Goal: Task Accomplishment & Management: Use online tool/utility

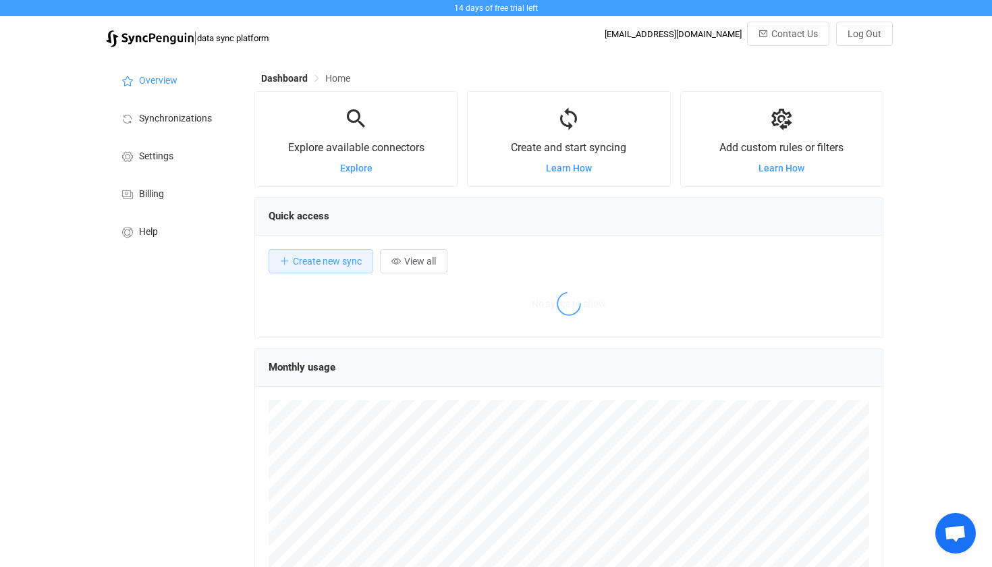
scroll to position [262, 629]
click at [517, 171] on div "Create and start syncing Learn How" at bounding box center [568, 138] width 202 height 67
click at [544, 165] on div "Create and start syncing Learn How" at bounding box center [568, 138] width 202 height 67
click at [554, 169] on span "Learn How" at bounding box center [569, 168] width 46 height 11
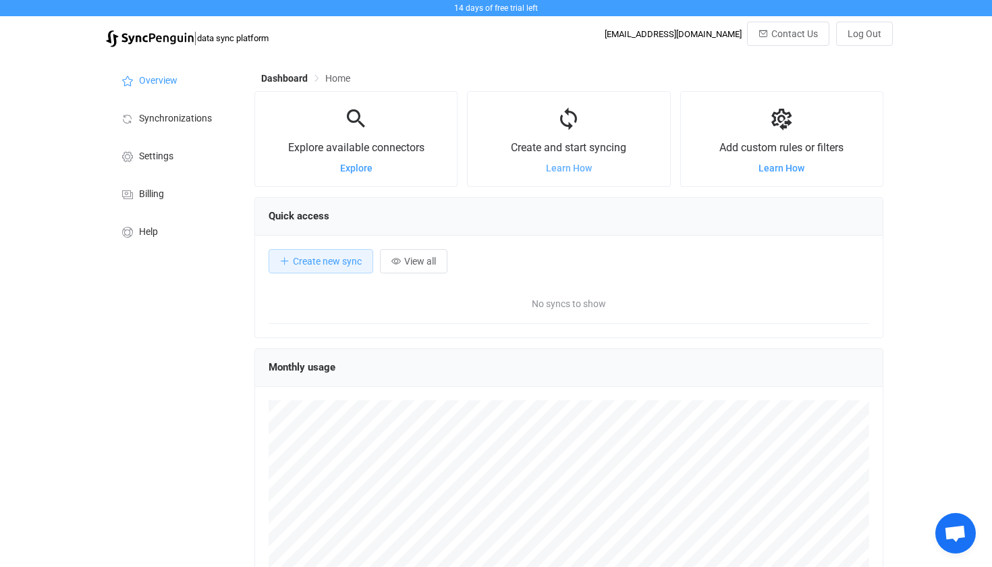
click at [561, 173] on span "Learn How" at bounding box center [569, 168] width 46 height 11
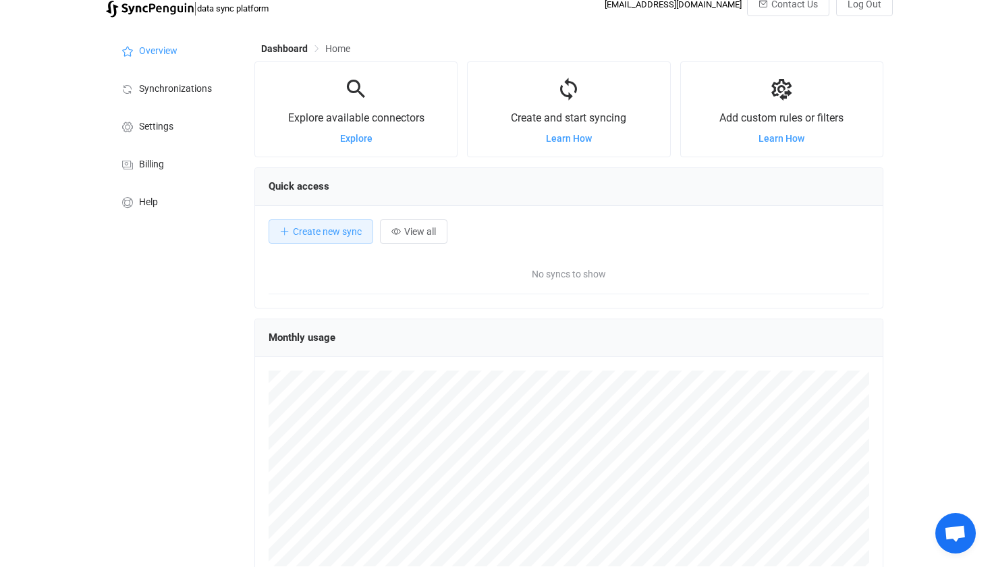
scroll to position [39, 0]
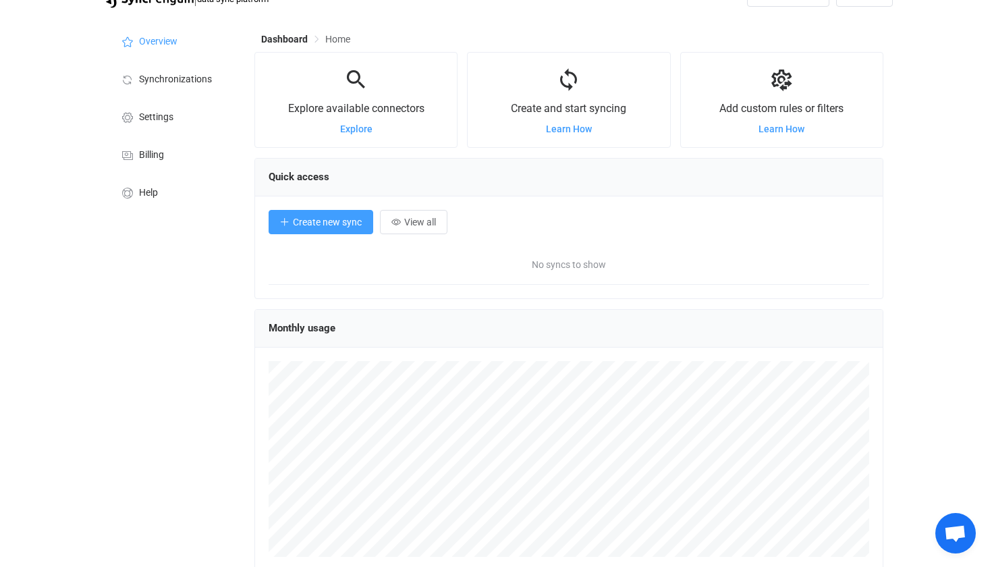
click at [289, 225] on icon "button" at bounding box center [284, 221] width 9 height 9
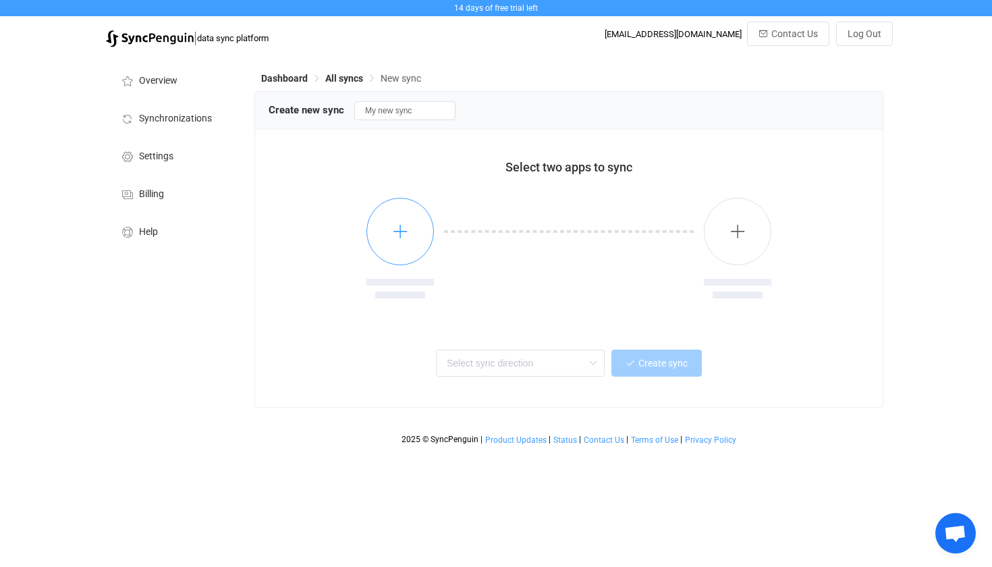
click at [398, 227] on icon "button" at bounding box center [400, 231] width 17 height 17
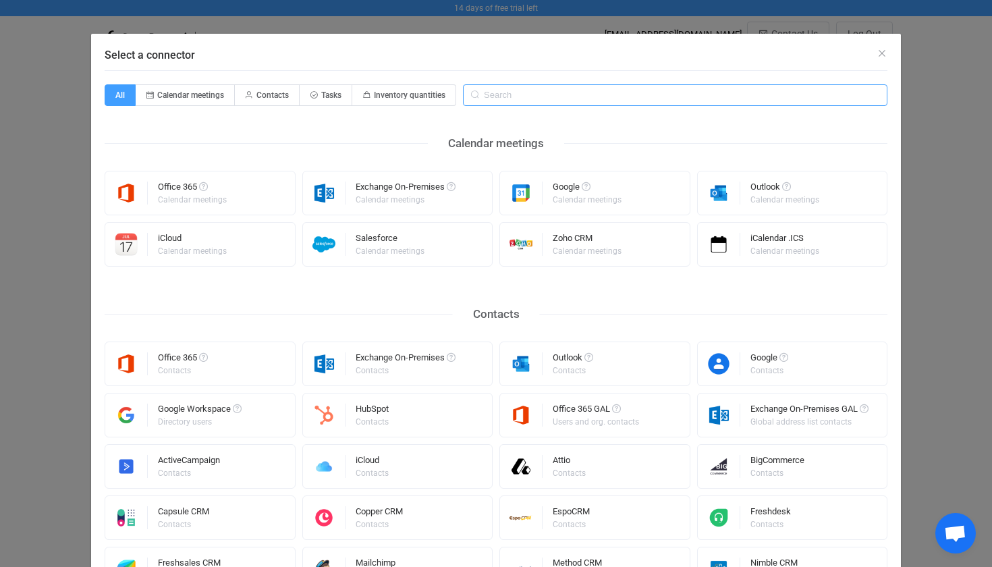
click at [535, 94] on input "Select a connector" at bounding box center [675, 95] width 424 height 22
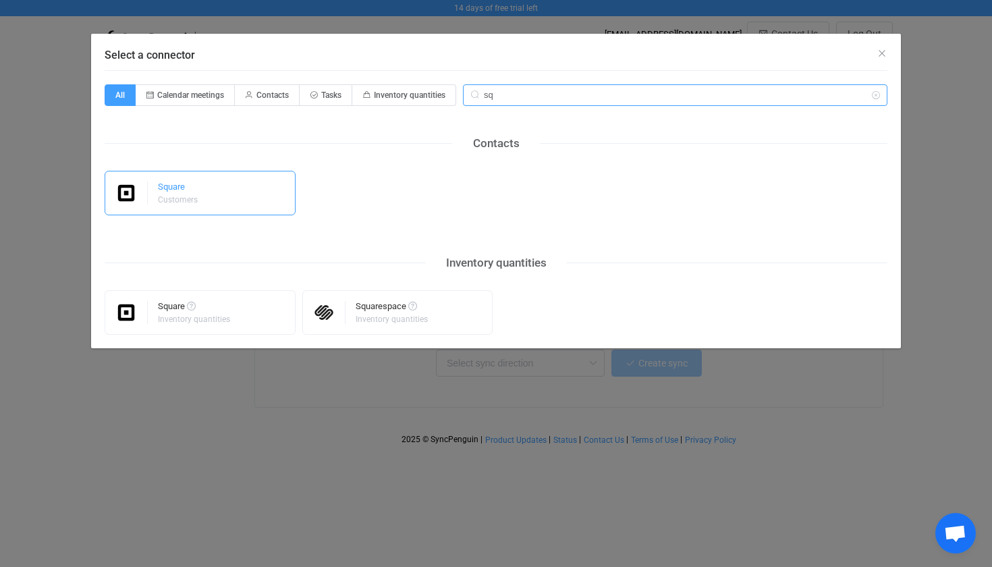
type input "sq"
click at [231, 183] on div "Square Customers" at bounding box center [200, 193] width 191 height 45
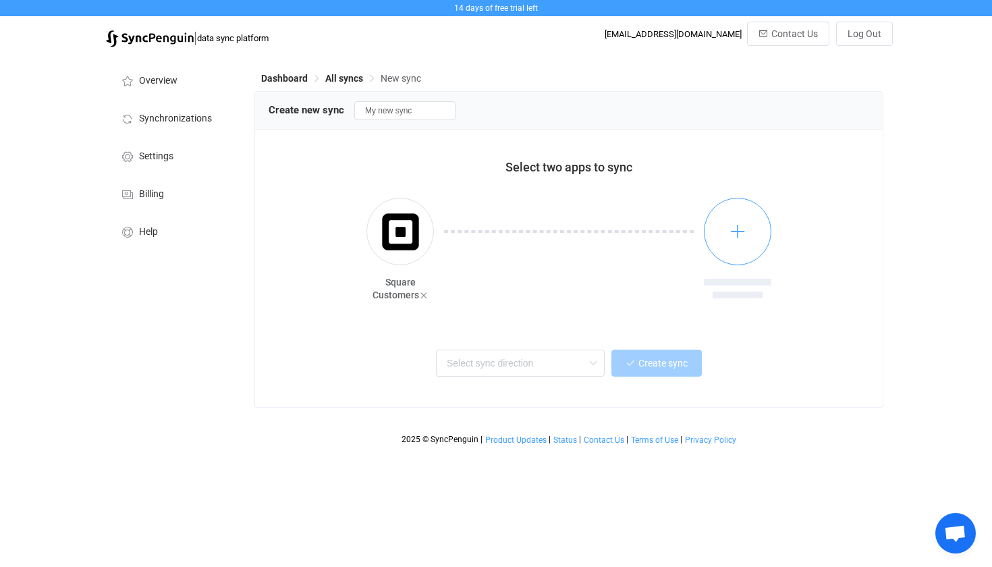
click at [708, 230] on button "button" at bounding box center [737, 231] width 67 height 67
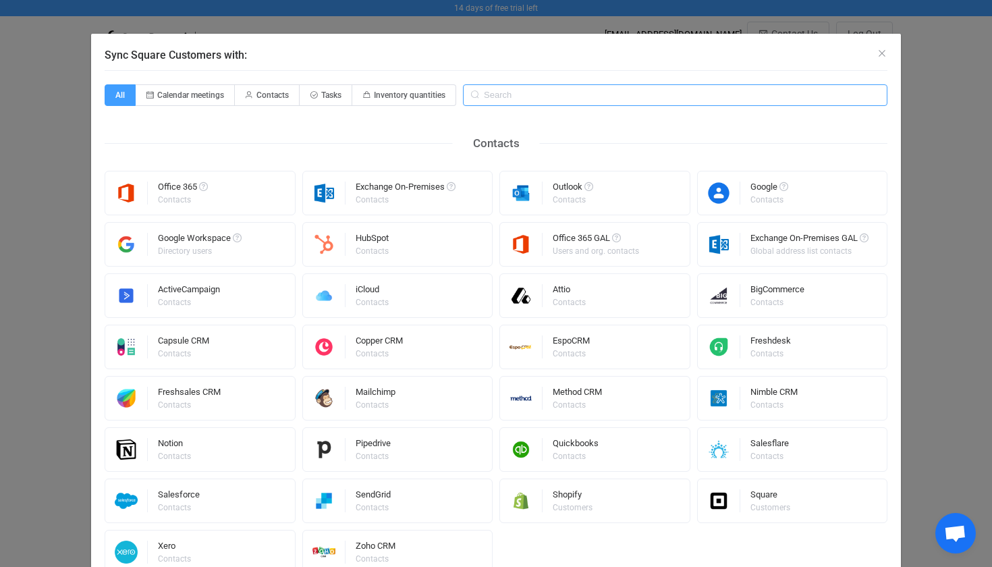
click at [533, 99] on input "Sync Square Customers with:" at bounding box center [675, 95] width 424 height 22
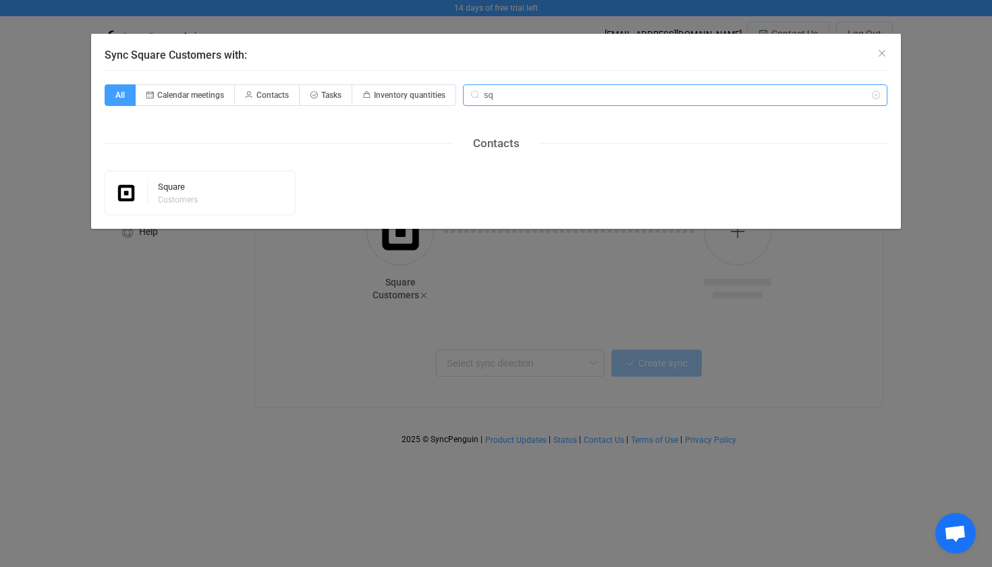
type input "sq"
click at [440, 327] on div "Sync Square Customers with: All Calendar meetings Contacts Tasks Inventory quan…" at bounding box center [496, 283] width 992 height 567
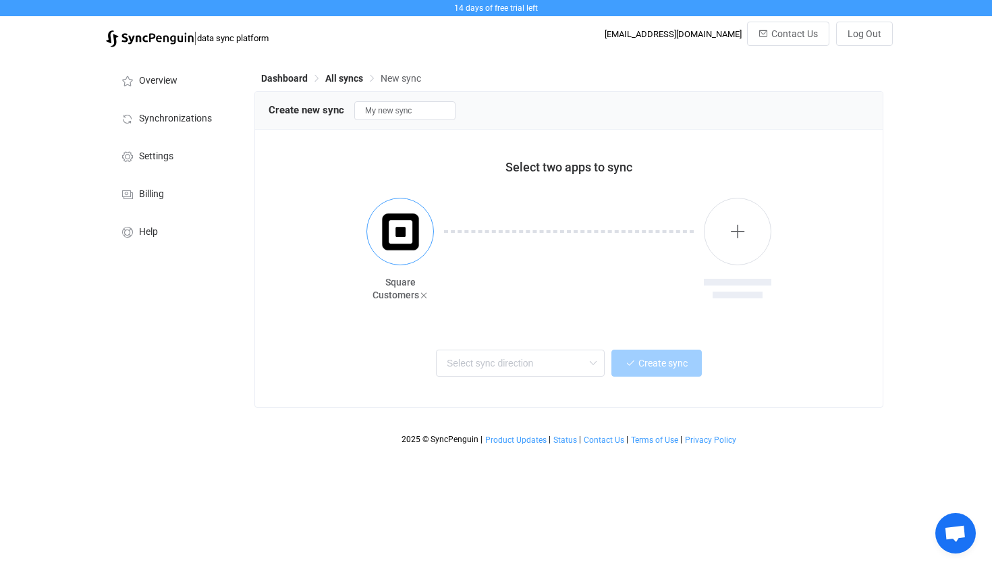
click at [409, 224] on img "button" at bounding box center [400, 231] width 51 height 51
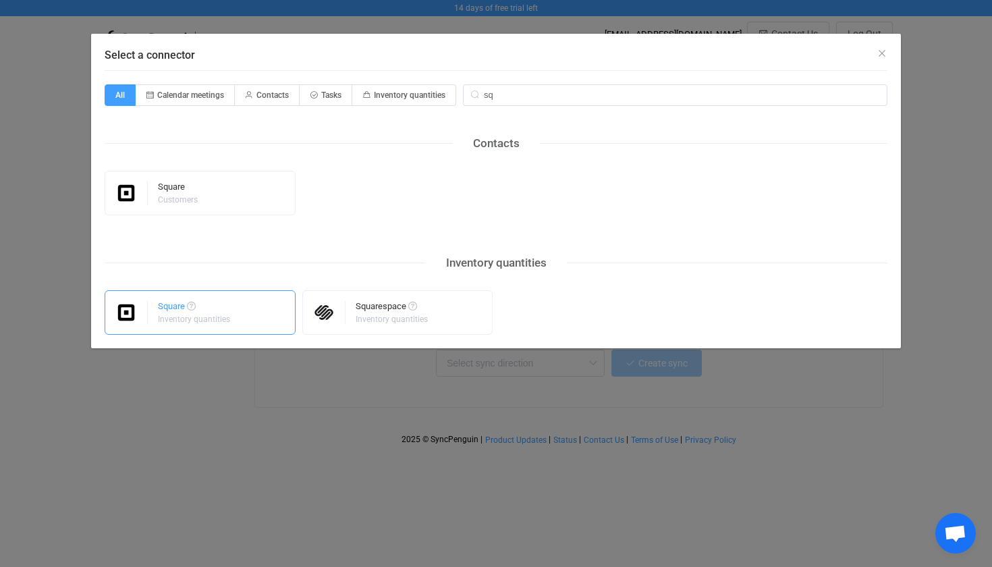
click at [268, 311] on div "Square Inventory quantities" at bounding box center [200, 312] width 191 height 45
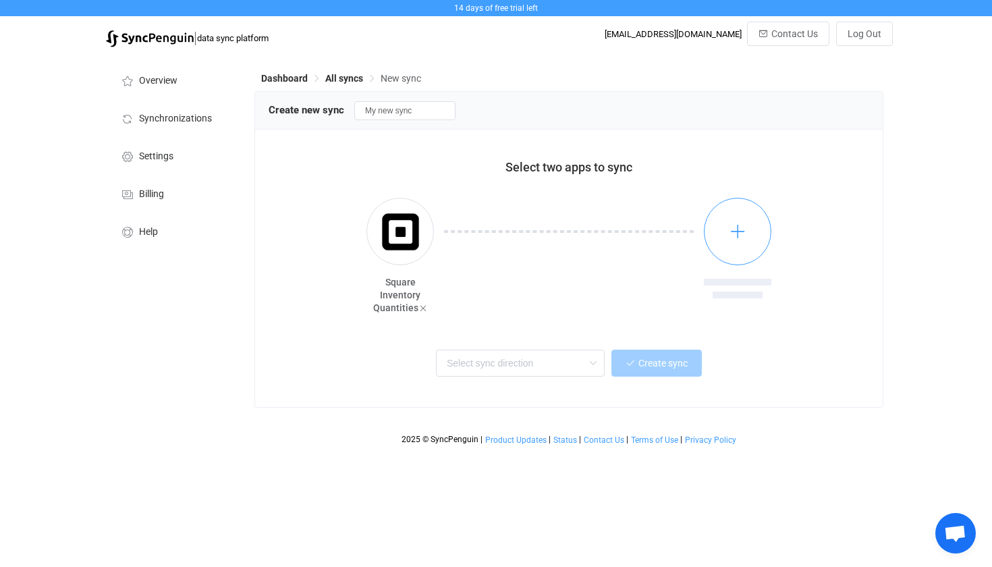
click at [716, 248] on button "button" at bounding box center [737, 231] width 67 height 67
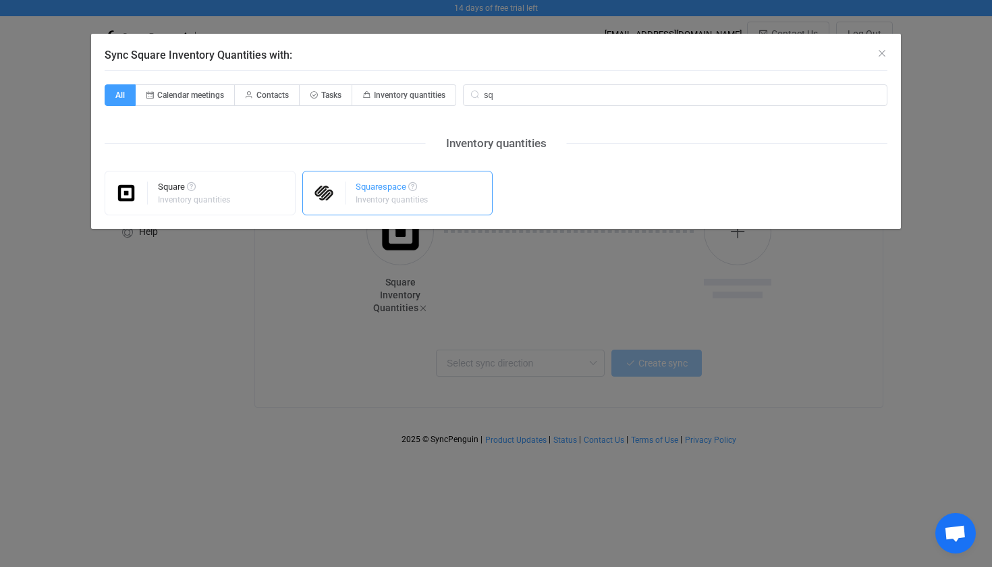
click at [349, 190] on div "Squarespace Inventory quantities" at bounding box center [397, 193] width 191 height 45
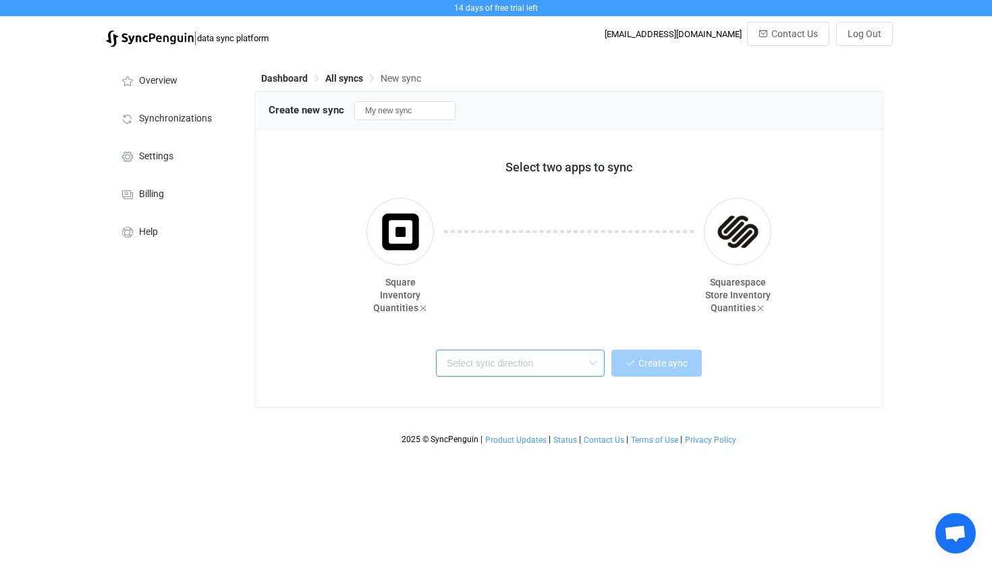
click at [572, 367] on input "text" at bounding box center [520, 362] width 169 height 27
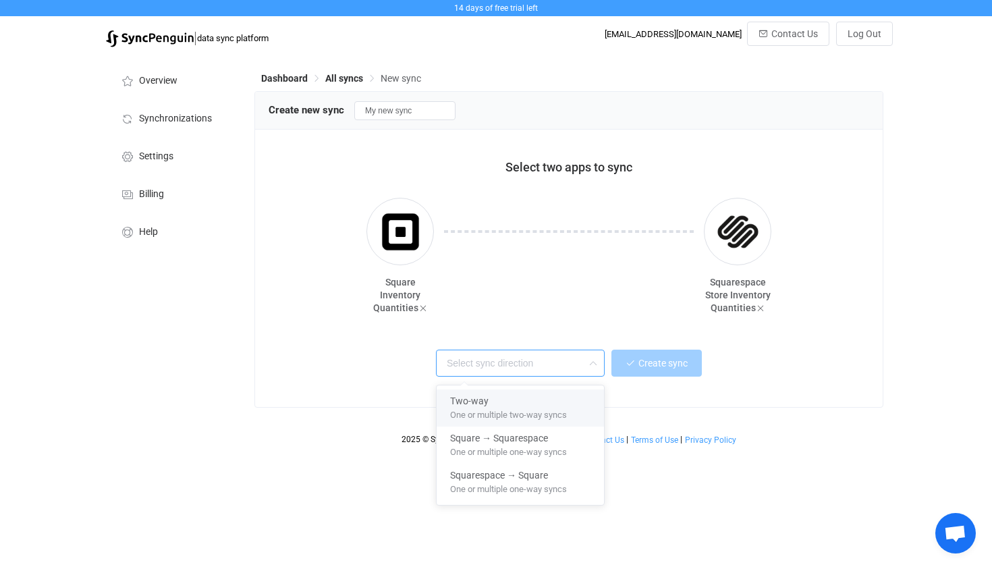
click at [574, 403] on div "Two-way" at bounding box center [520, 398] width 140 height 18
type input "Two-way"
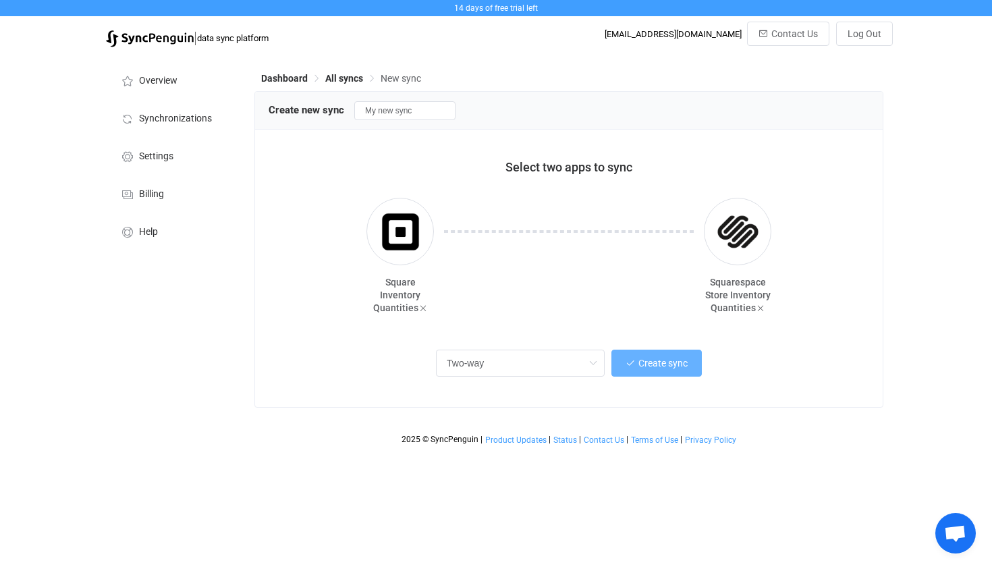
click at [642, 364] on span "Create sync" at bounding box center [662, 363] width 49 height 11
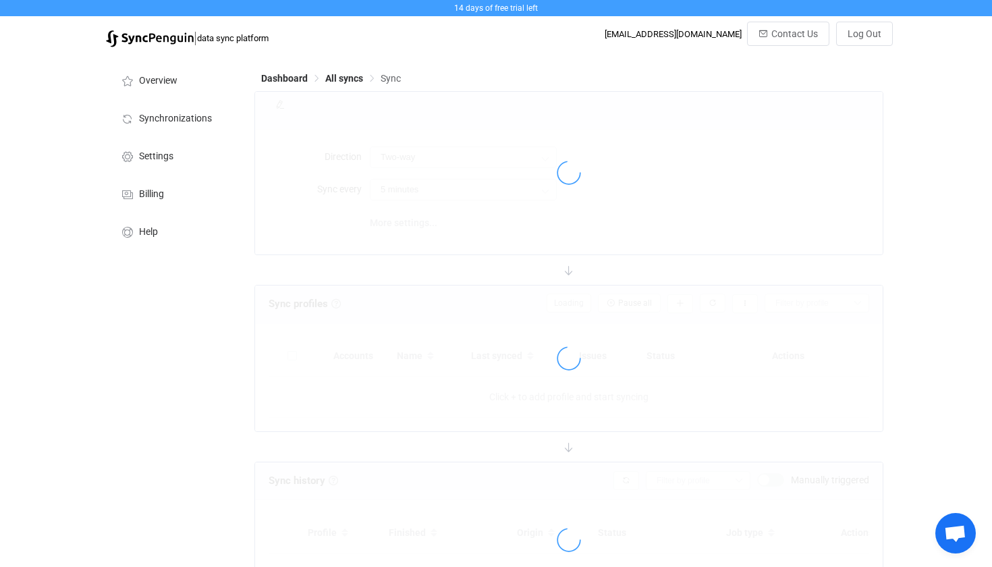
type input "10 minutes"
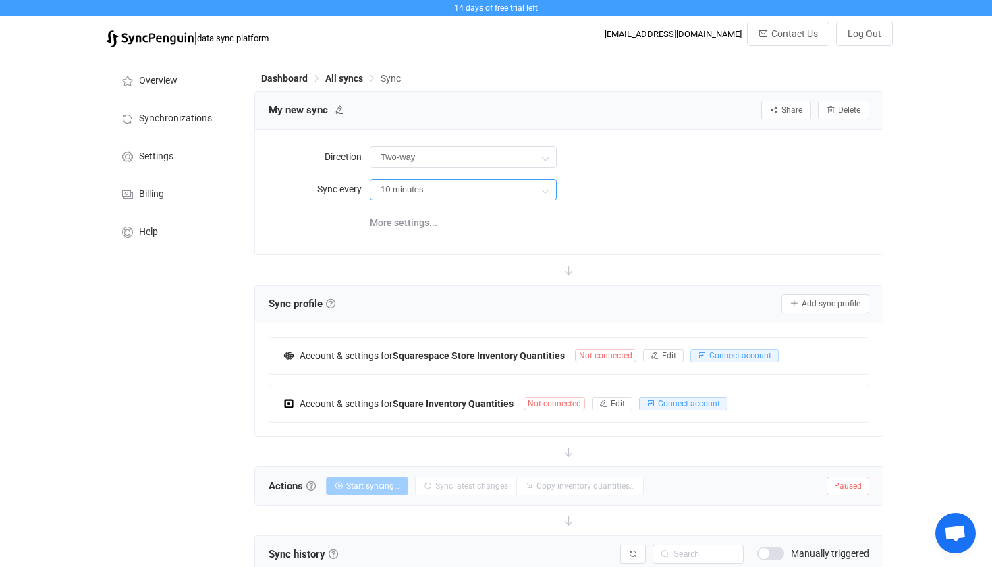
click at [507, 185] on input "10 minutes" at bounding box center [463, 190] width 187 height 22
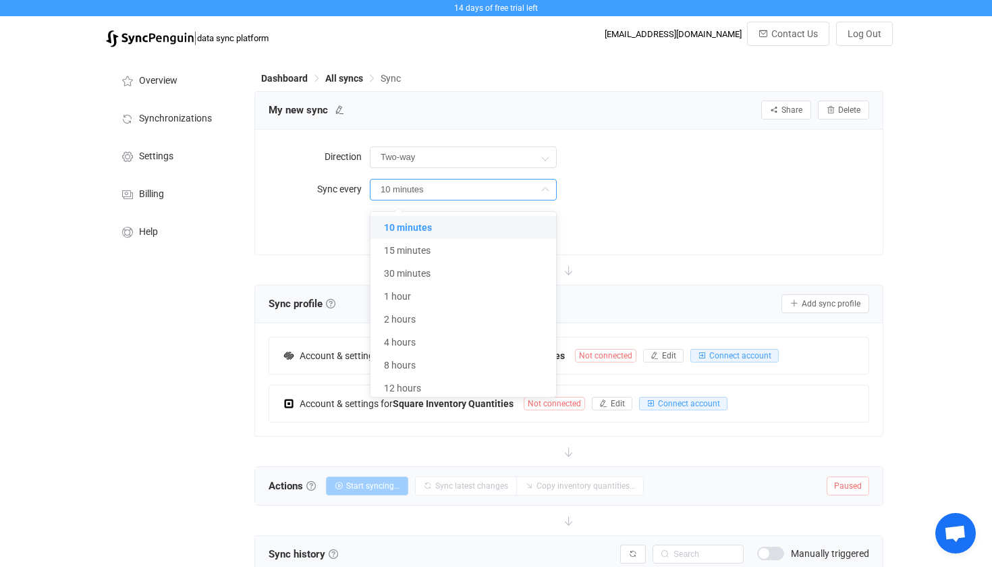
click at [640, 186] on div "10 minutes" at bounding box center [619, 189] width 499 height 28
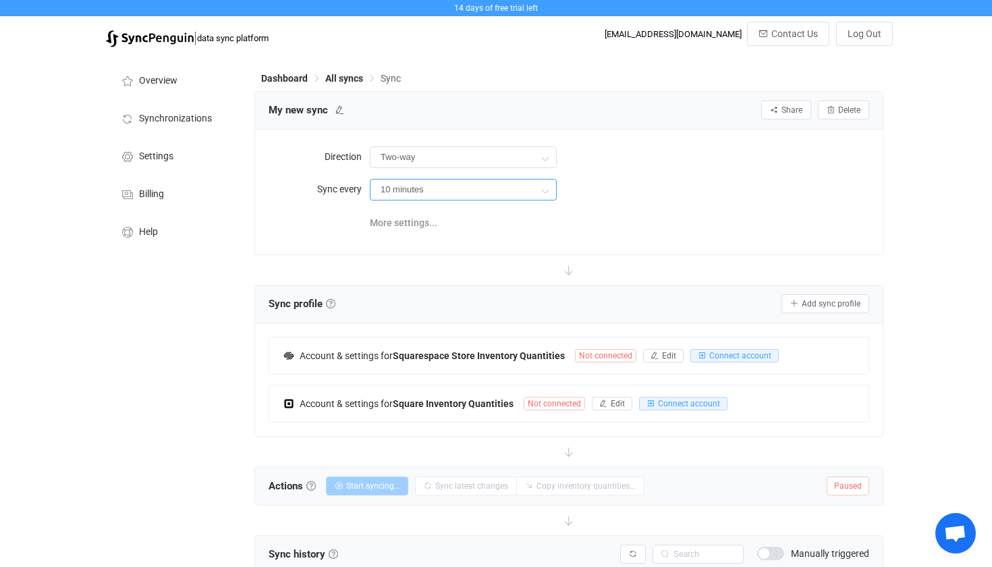
click at [525, 190] on input "10 minutes" at bounding box center [463, 190] width 187 height 22
click at [665, 196] on div "10 minutes" at bounding box center [619, 189] width 499 height 28
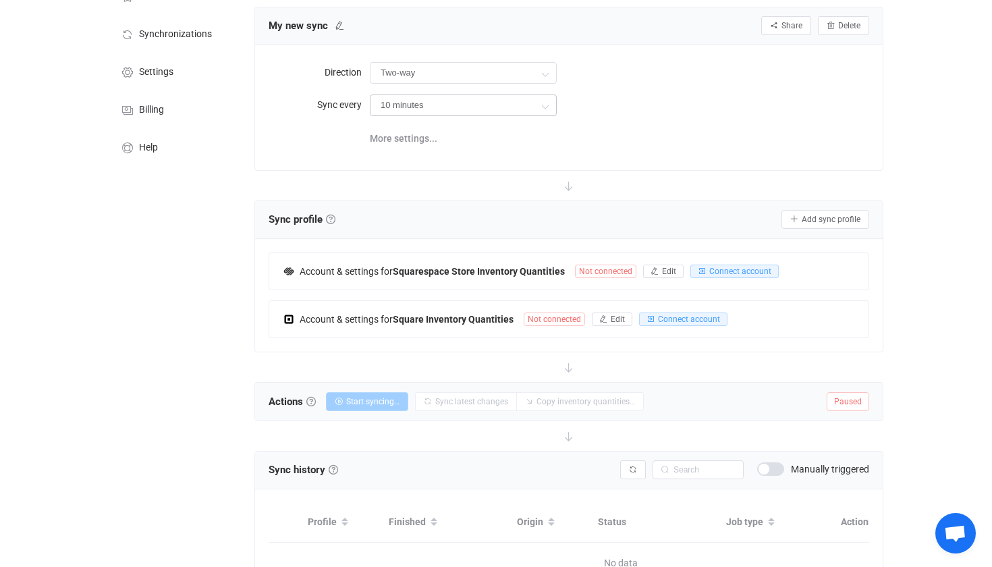
scroll to position [86, 0]
click at [596, 266] on span "Not connected" at bounding box center [605, 269] width 61 height 13
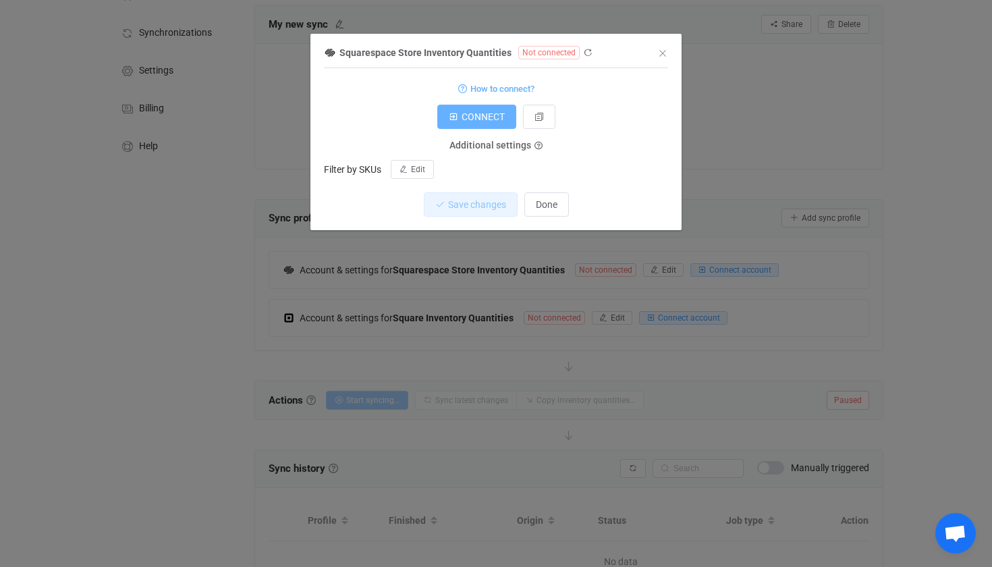
click at [492, 110] on button "CONNECT" at bounding box center [476, 117] width 79 height 24
click at [541, 196] on button "Done" at bounding box center [546, 204] width 45 height 24
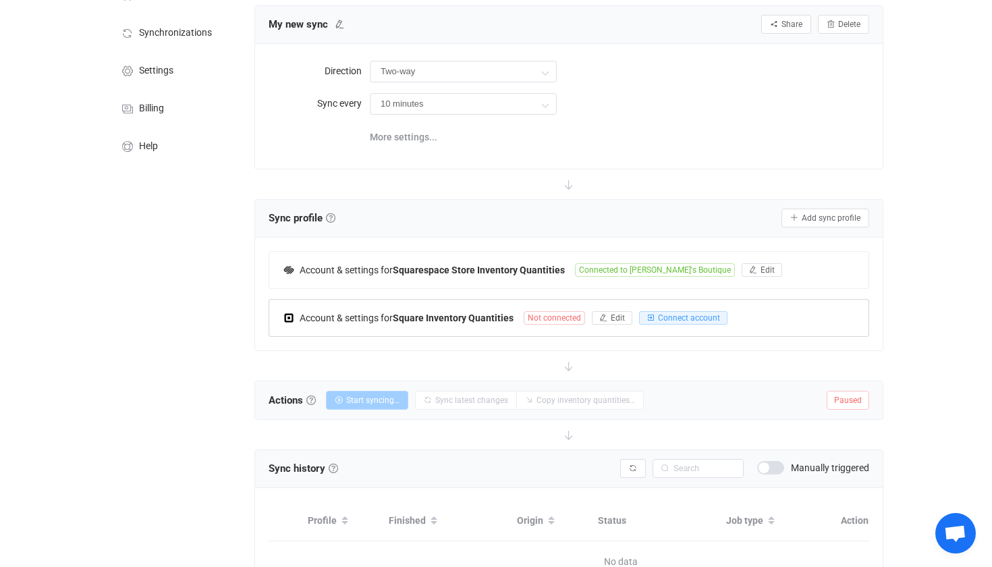
click at [554, 316] on span "Not connected" at bounding box center [553, 317] width 61 height 13
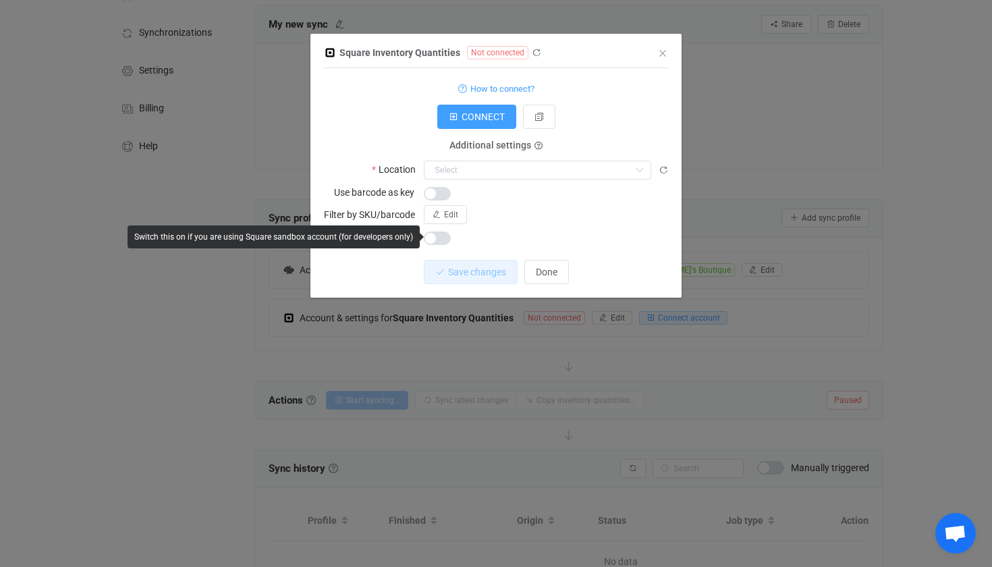
click at [481, 401] on div "Square Inventory Quantities Not connected 1 {} {} Standard output: Access token…" at bounding box center [496, 283] width 992 height 567
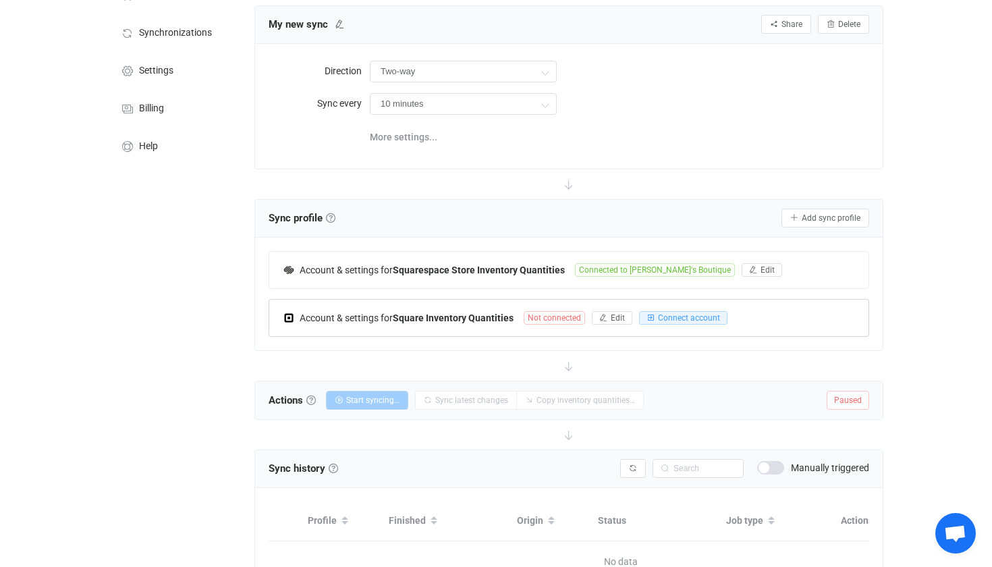
click at [572, 316] on span "Not connected" at bounding box center [553, 317] width 61 height 13
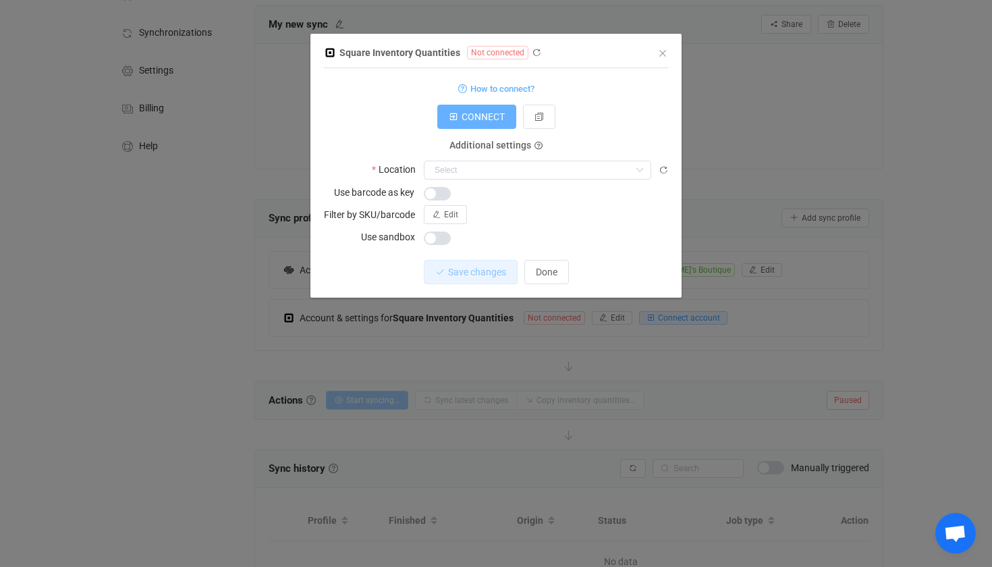
click at [488, 121] on span "CONNECT" at bounding box center [482, 116] width 43 height 11
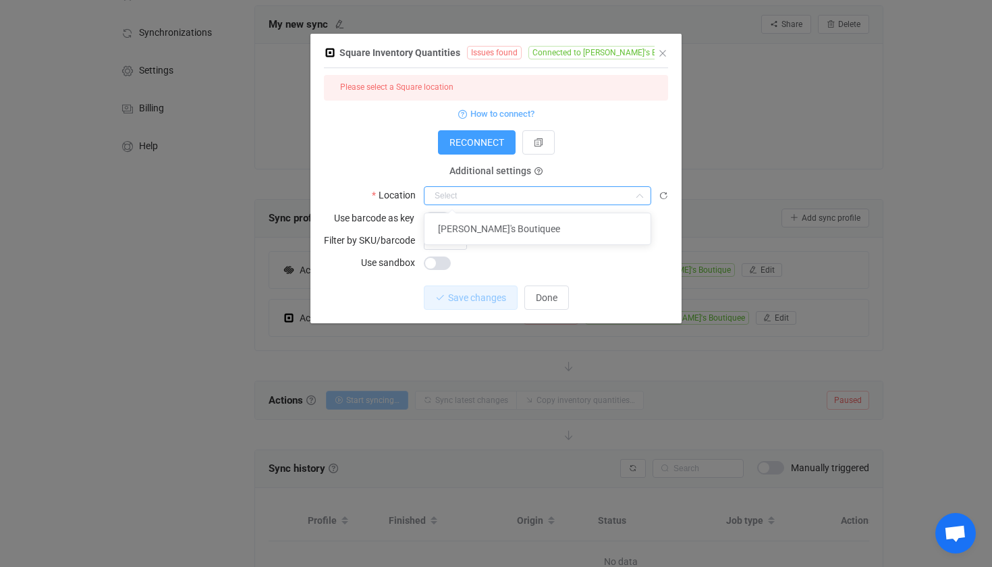
click at [469, 196] on input "dialog" at bounding box center [537, 195] width 227 height 19
click at [480, 231] on span "[PERSON_NAME]'s Boutiquee" at bounding box center [499, 228] width 122 height 11
type input "[PERSON_NAME]'s Boutiquee"
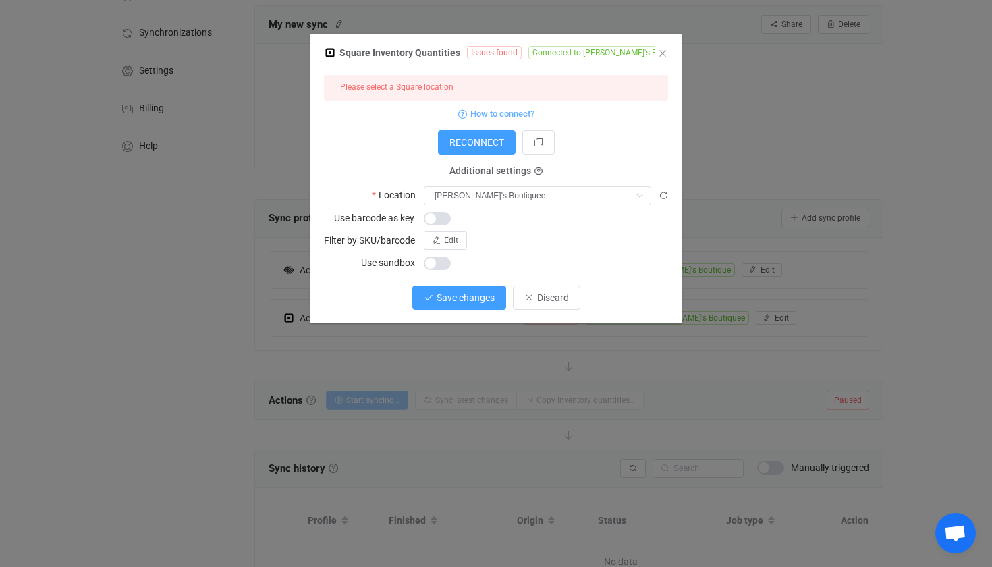
click at [483, 299] on span "Save changes" at bounding box center [465, 297] width 58 height 11
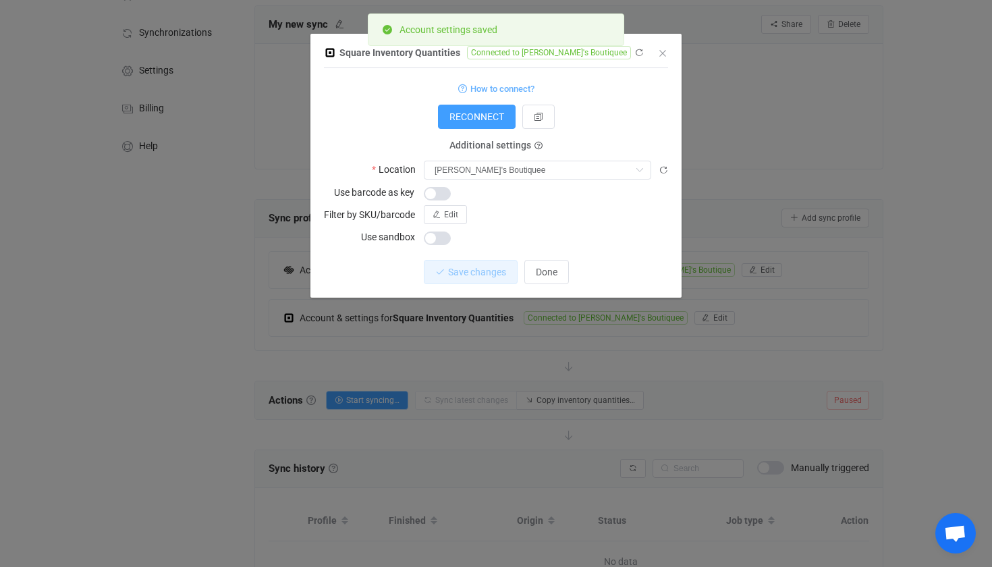
click at [190, 385] on div "Square Inventory Quantities Connected to Mae's Boutiquee 1 { { "refreshToken": …" at bounding box center [496, 283] width 992 height 567
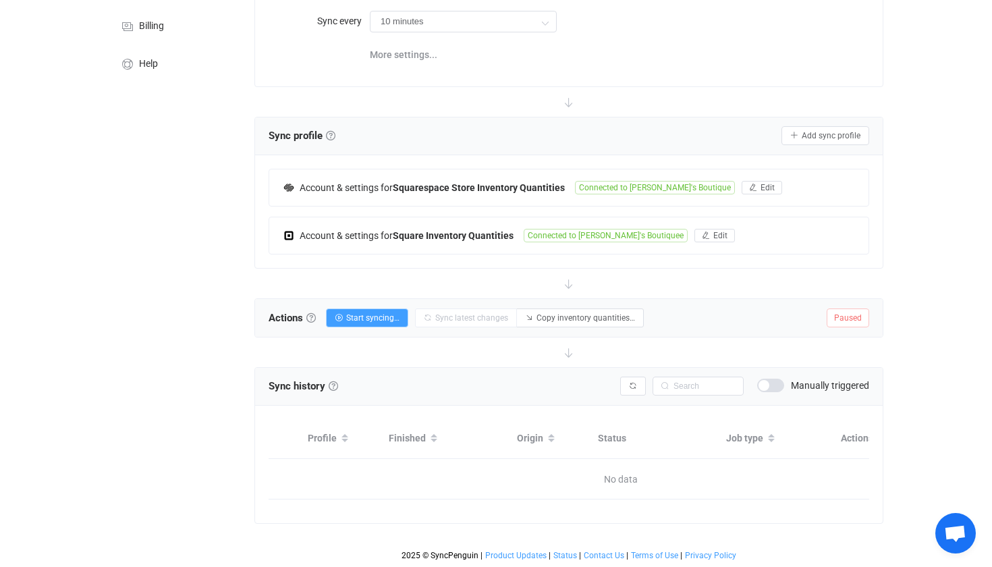
scroll to position [168, 0]
click at [774, 385] on span at bounding box center [770, 384] width 27 height 13
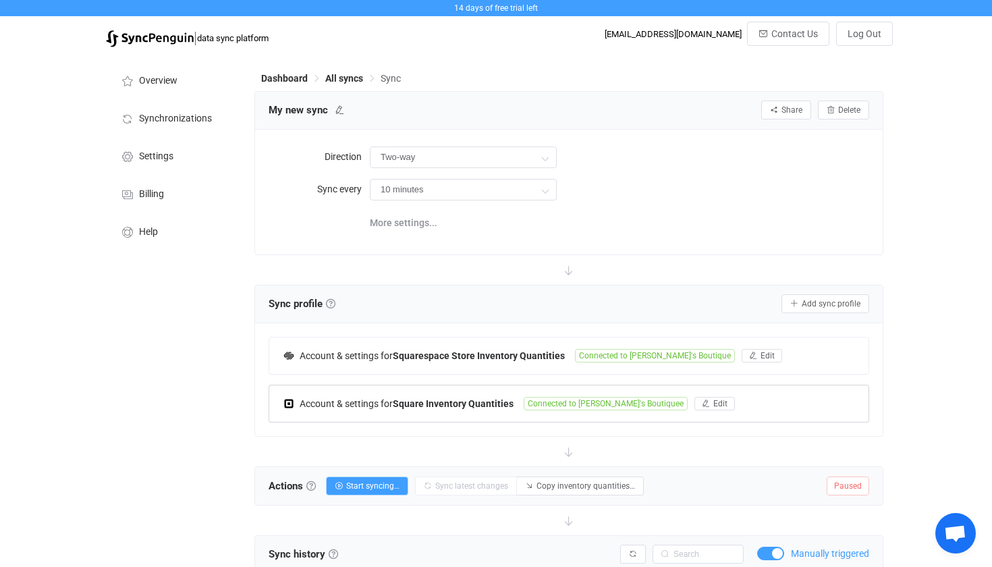
scroll to position [0, 0]
click at [164, 99] on li "Synchronizations" at bounding box center [173, 117] width 135 height 38
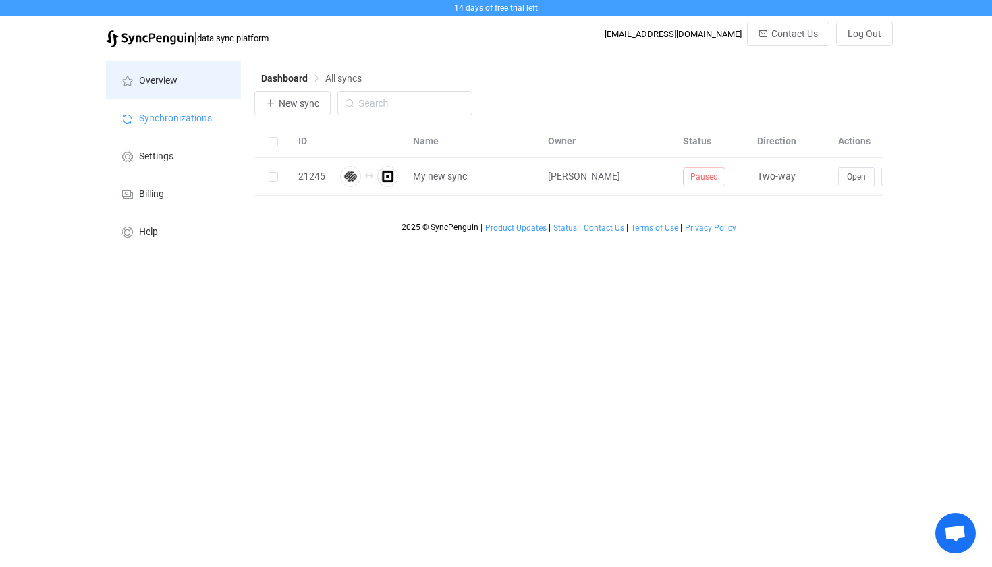
click at [166, 90] on li "Overview" at bounding box center [173, 80] width 135 height 38
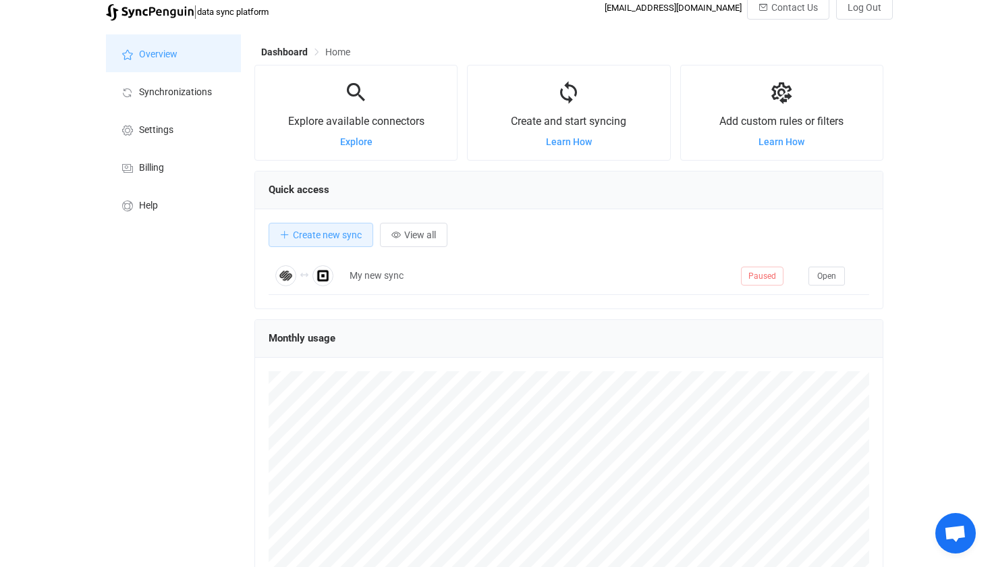
scroll to position [16, 0]
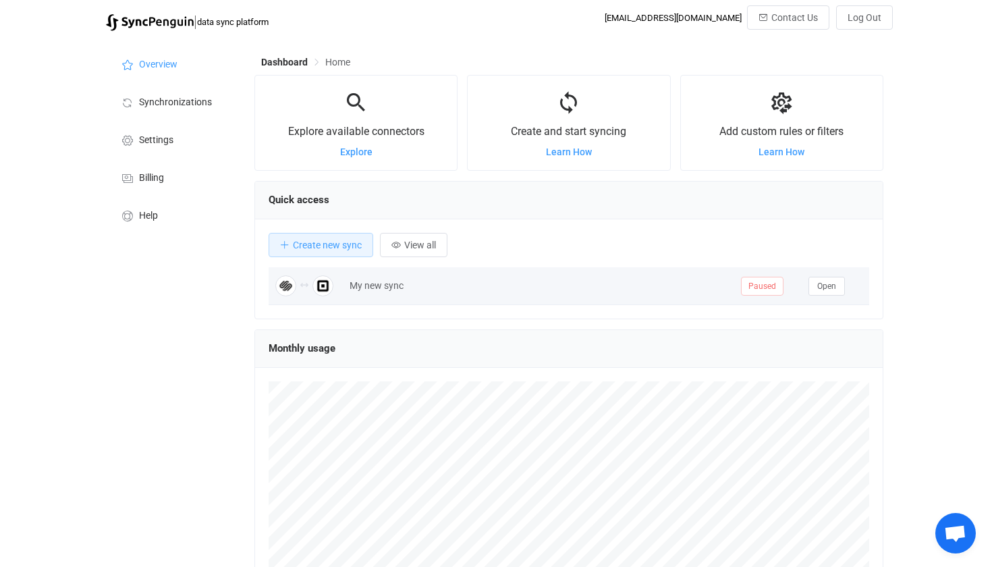
click at [383, 291] on div "My new sync" at bounding box center [538, 286] width 391 height 16
click at [818, 281] on span "Open" at bounding box center [826, 285] width 19 height 9
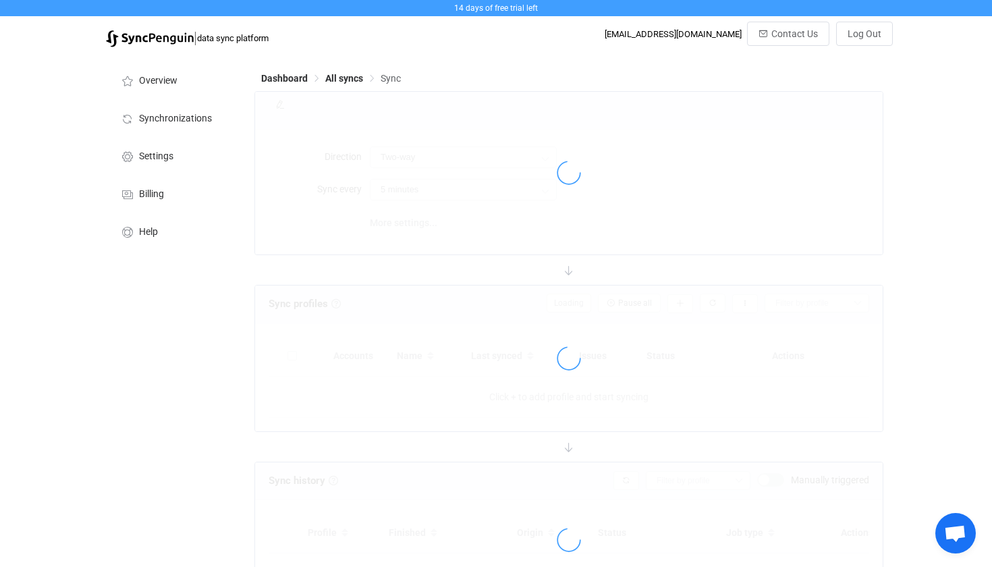
type input "10 minutes"
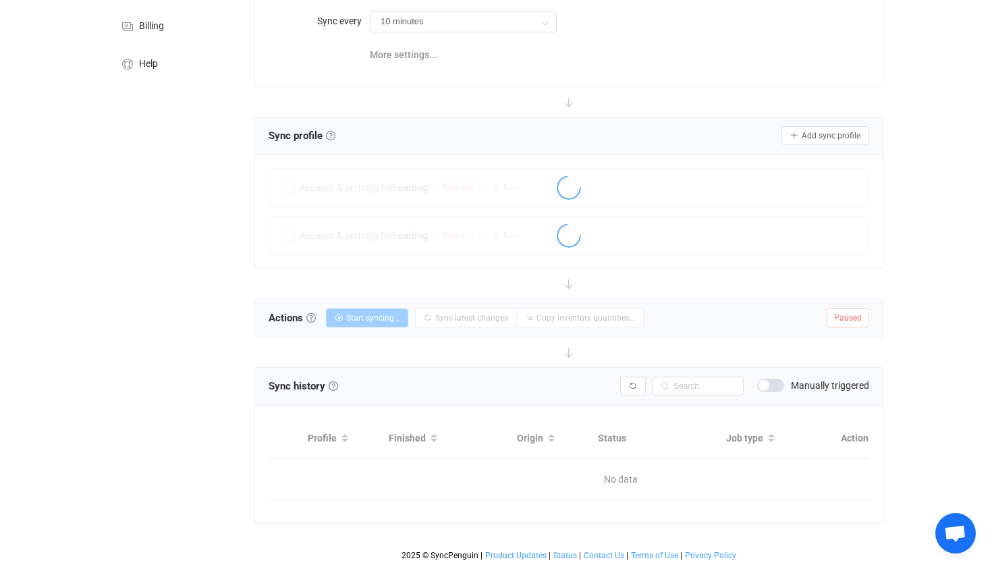
scroll to position [168, 0]
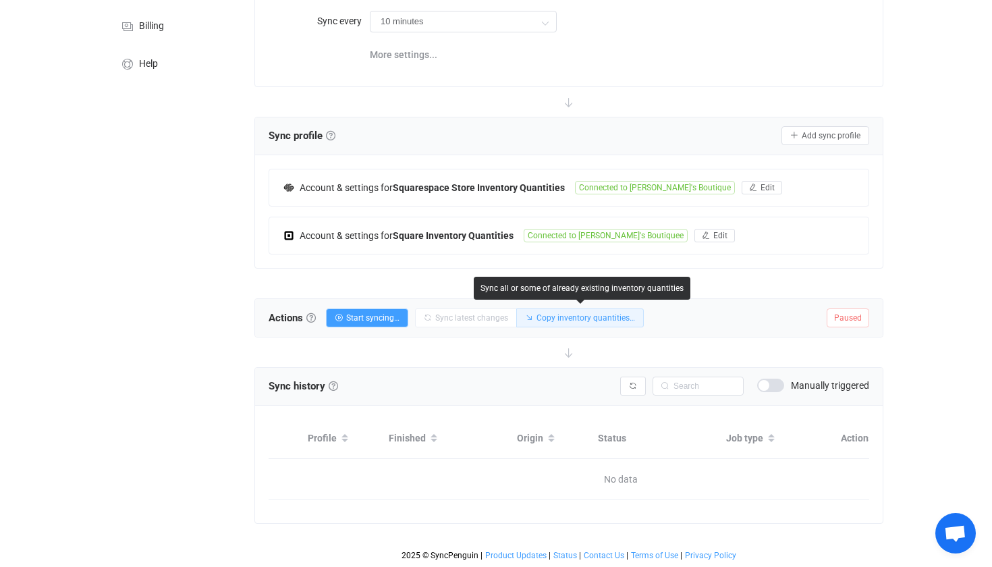
click at [546, 319] on span "Copy inventory quantities…" at bounding box center [585, 317] width 98 height 9
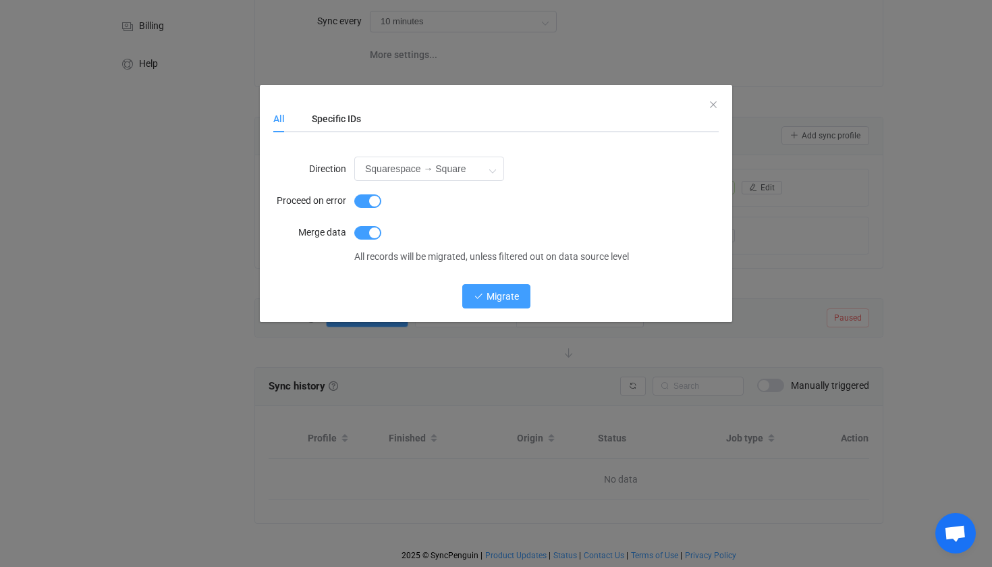
click at [511, 295] on span "Migrate" at bounding box center [502, 296] width 32 height 11
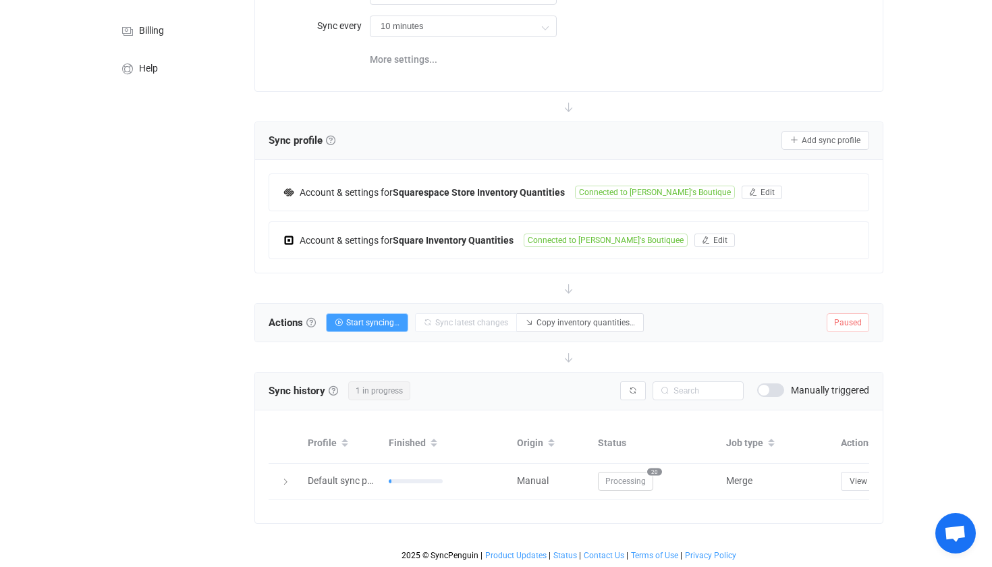
scroll to position [164, 0]
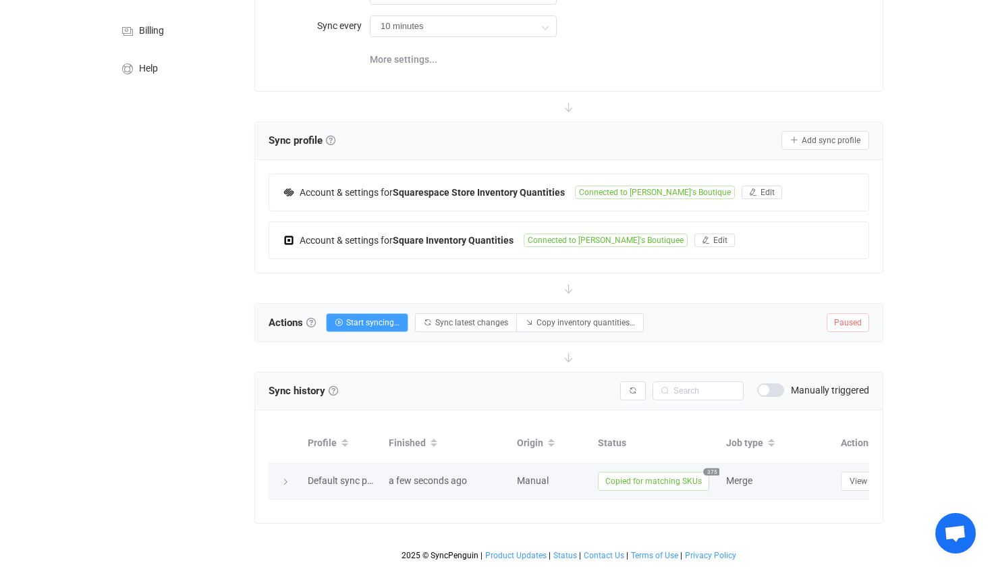
click at [591, 473] on div "Manual" at bounding box center [550, 481] width 81 height 16
click at [626, 486] on span "Copied for matching SKUs" at bounding box center [653, 481] width 111 height 19
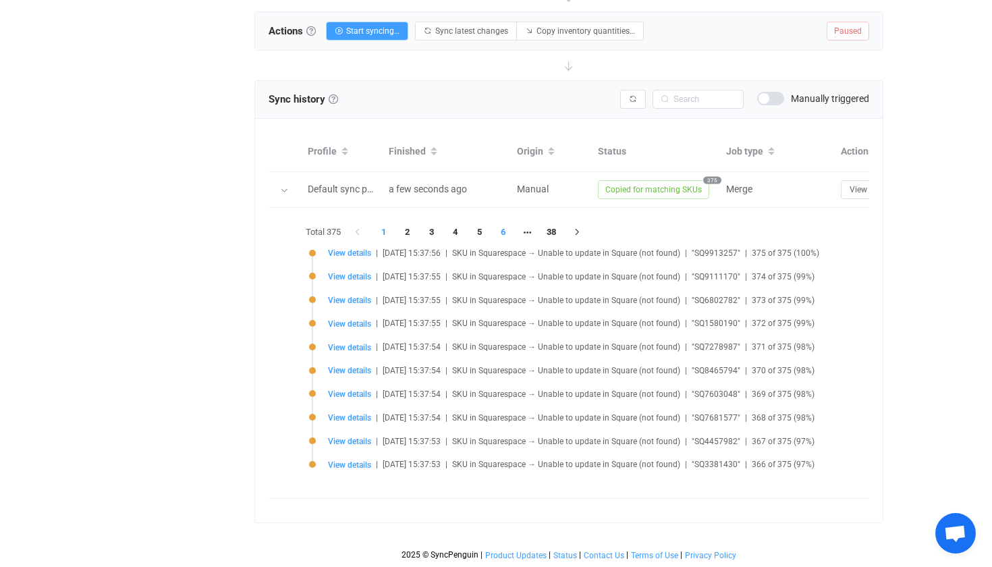
scroll to position [455, 0]
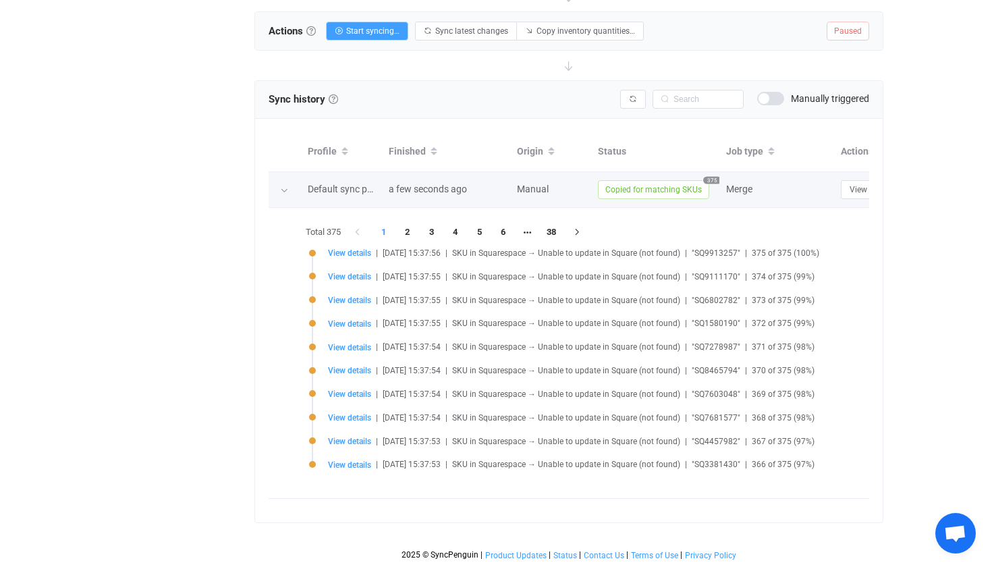
click at [752, 184] on span "Merge" at bounding box center [739, 188] width 26 height 11
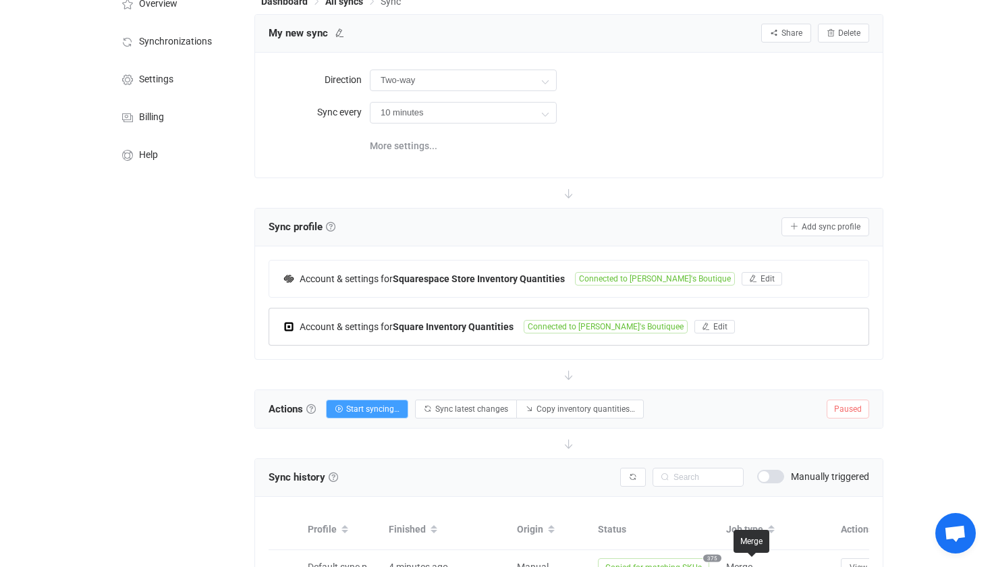
scroll to position [78, 0]
click at [579, 322] on span "Connected to [PERSON_NAME]'s Boutiquee" at bounding box center [605, 324] width 164 height 13
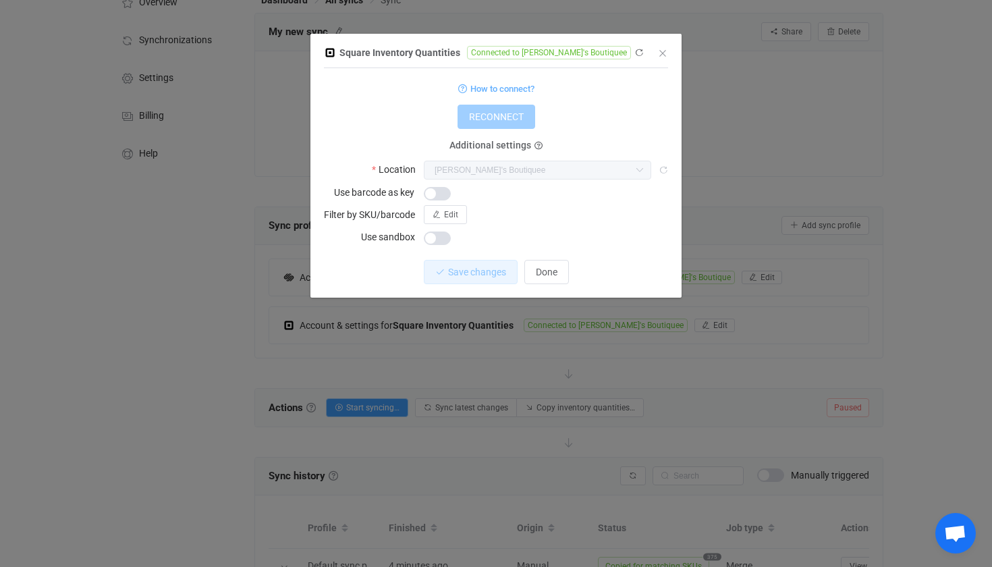
click at [441, 238] on span "dialog" at bounding box center [437, 237] width 27 height 13
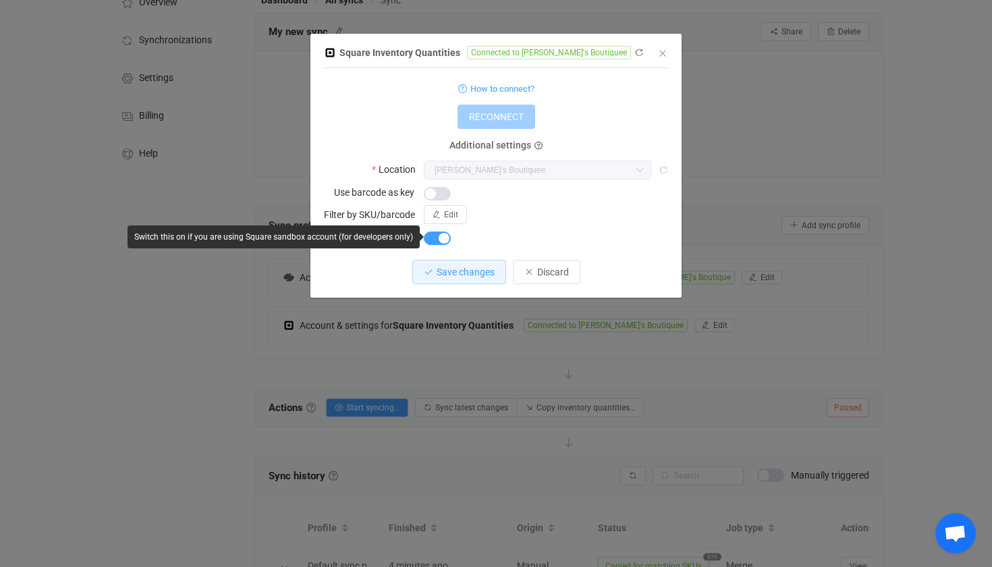
click at [441, 238] on span "dialog" at bounding box center [437, 237] width 27 height 13
click at [414, 425] on div "Square Inventory Quantities Connected to Mae's Boutiquee 1 { { "refreshToken": …" at bounding box center [496, 283] width 992 height 567
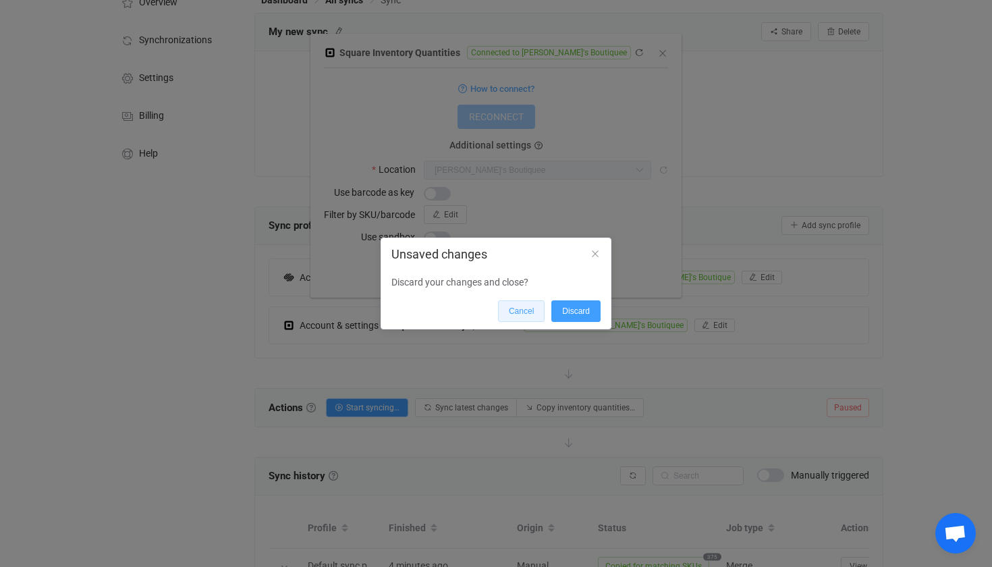
click at [501, 319] on button "Cancel" at bounding box center [521, 311] width 47 height 22
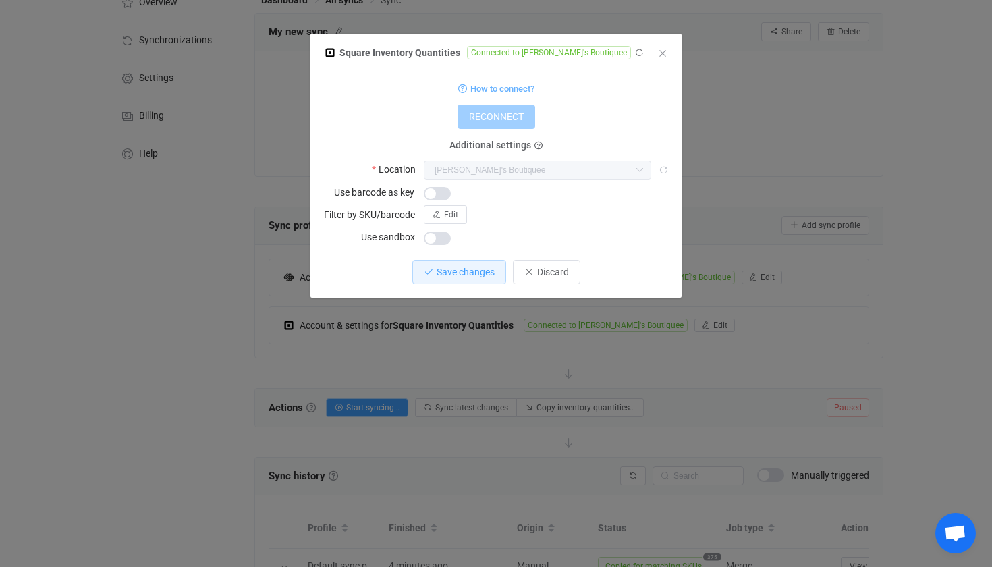
click at [501, 319] on div "Square Inventory Quantities Connected to Mae's Boutiquee 1 { { "refreshToken": …" at bounding box center [496, 283] width 992 height 567
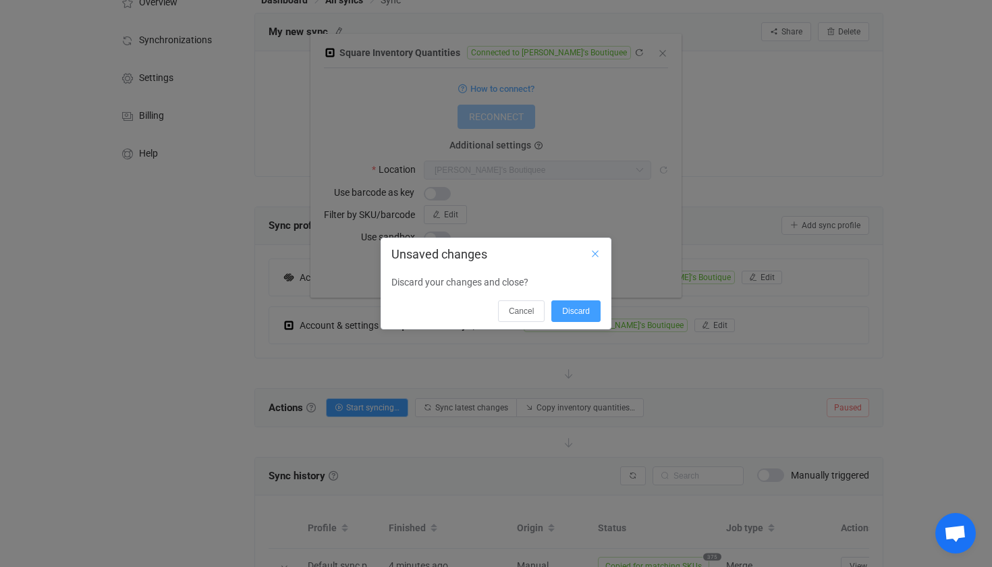
click at [594, 254] on icon "Close" at bounding box center [595, 253] width 11 height 11
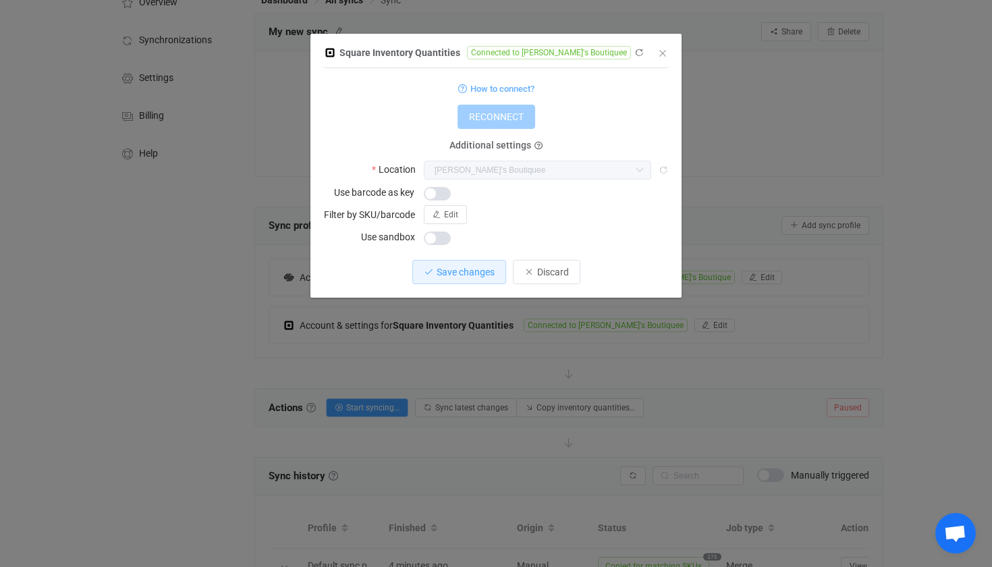
click at [537, 355] on div "Square Inventory Quantities Connected to Mae's Boutiquee 1 { { "refreshToken": …" at bounding box center [496, 283] width 992 height 567
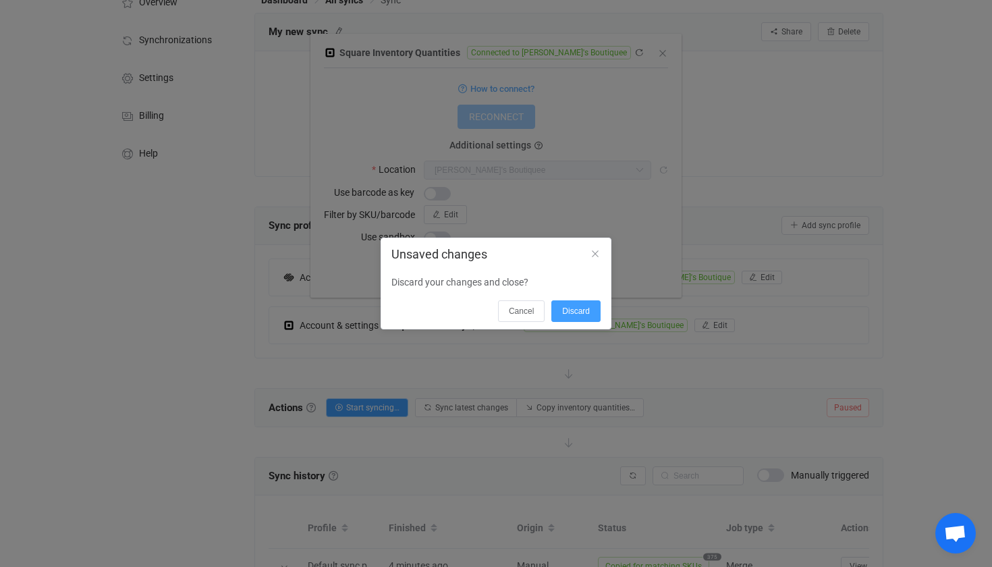
click at [613, 215] on div "Unsaved changes Discard your changes and close? Cancel Discard" at bounding box center [496, 283] width 992 height 567
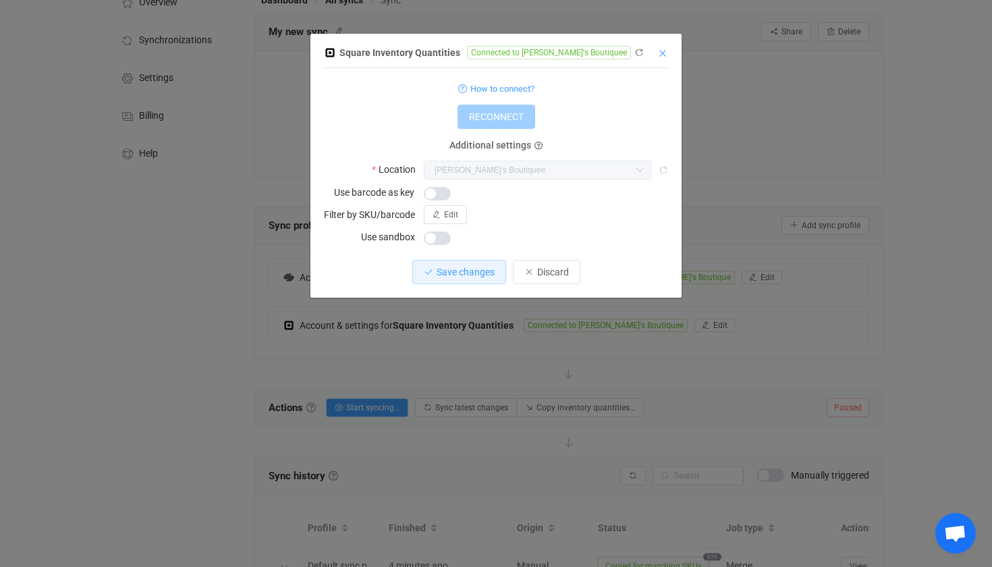
click at [665, 52] on icon "Close" at bounding box center [662, 53] width 11 height 11
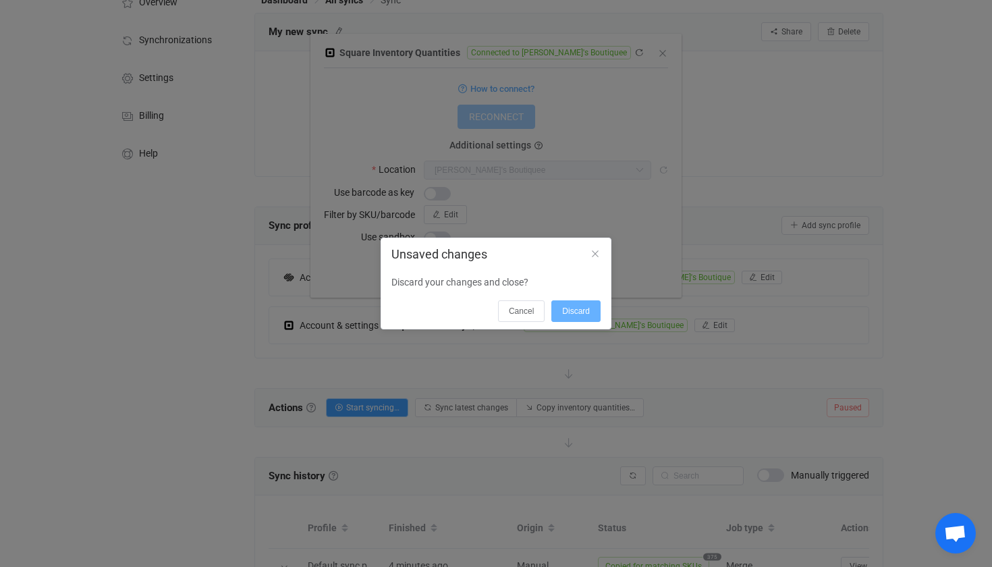
click at [566, 321] on button "Discard" at bounding box center [575, 311] width 49 height 22
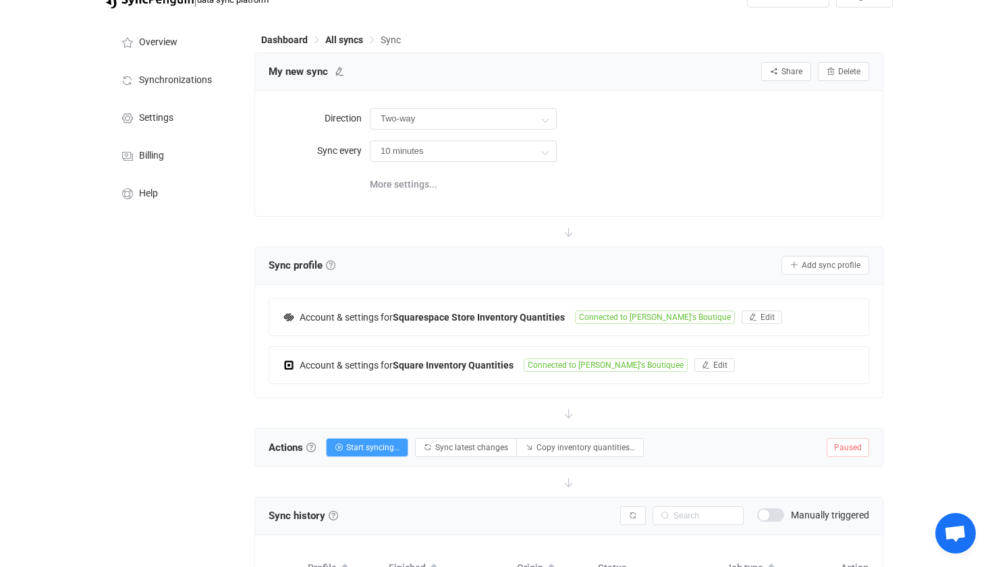
scroll to position [38, 0]
click at [178, 119] on li "Settings" at bounding box center [173, 117] width 135 height 38
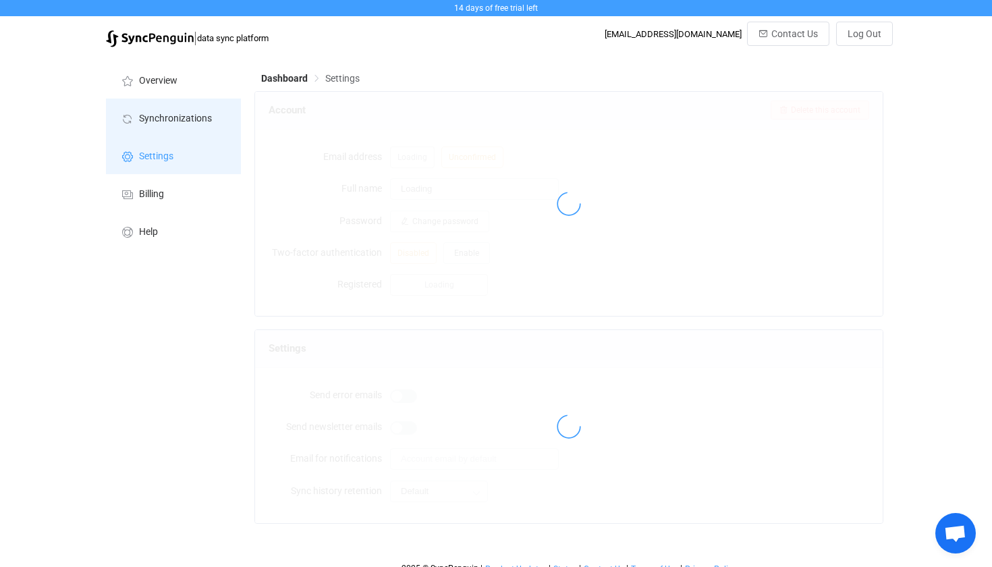
type input "[PERSON_NAME]"
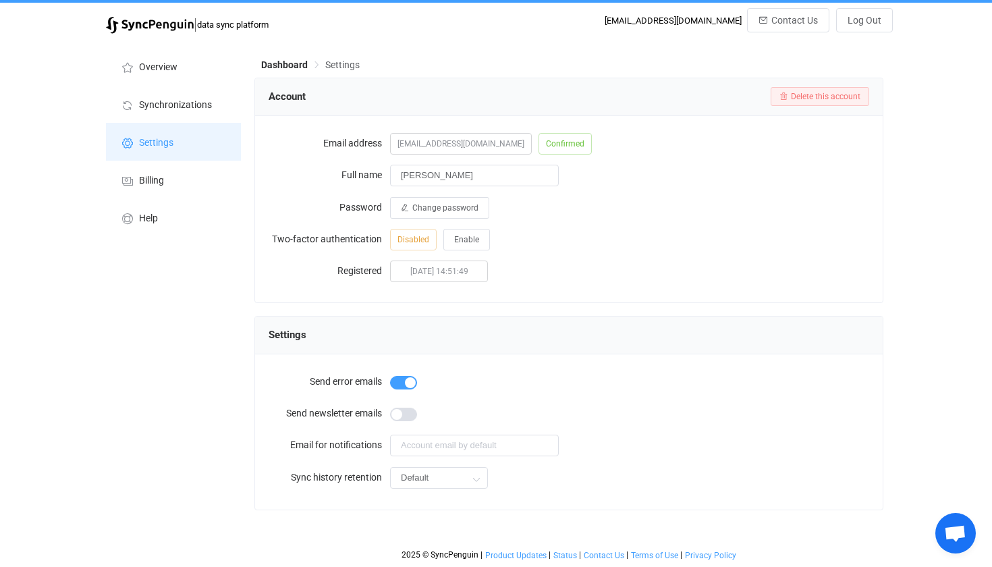
scroll to position [13, 0]
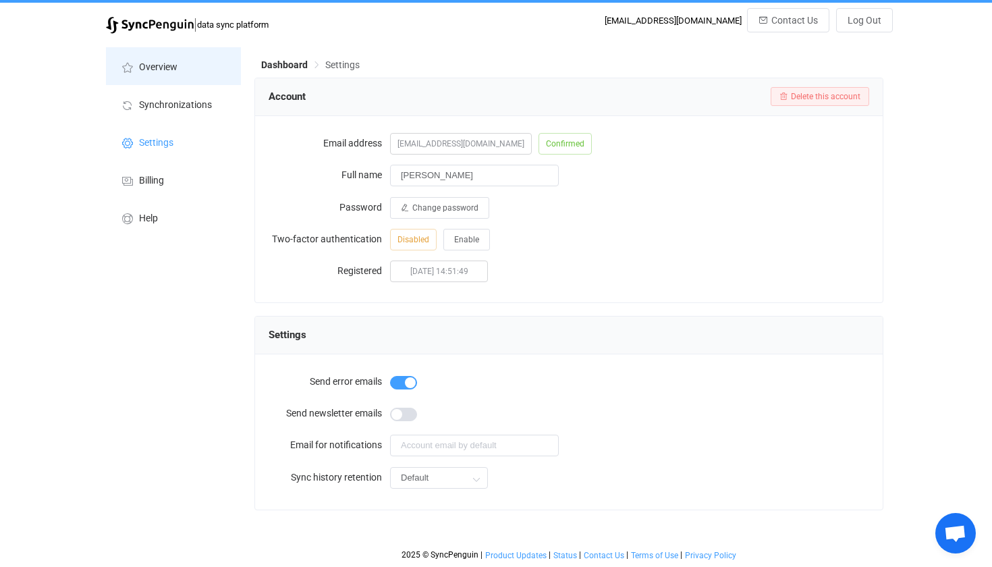
click at [188, 72] on li "Overview" at bounding box center [173, 66] width 135 height 38
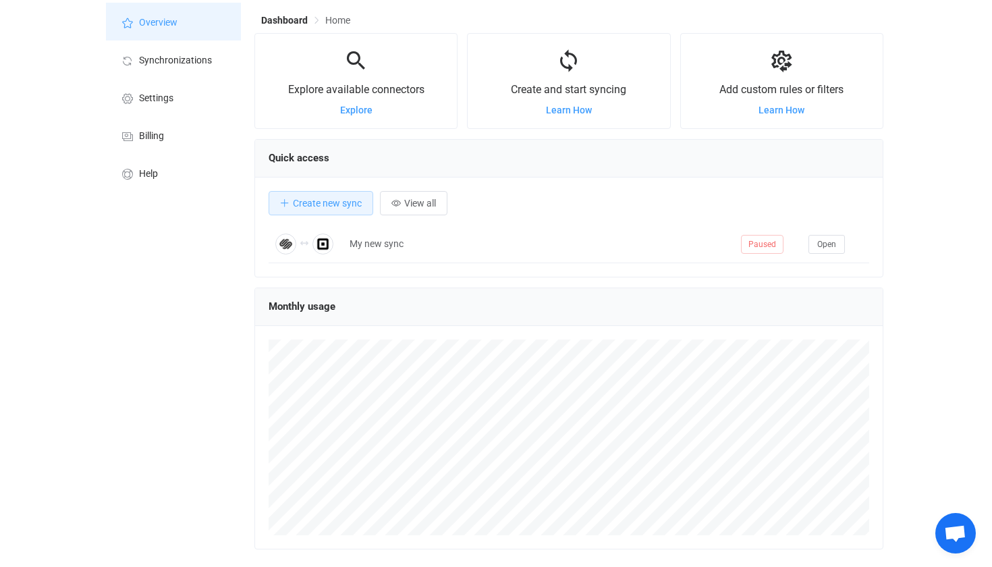
scroll to position [61, 0]
